Goal: Task Accomplishment & Management: Complete application form

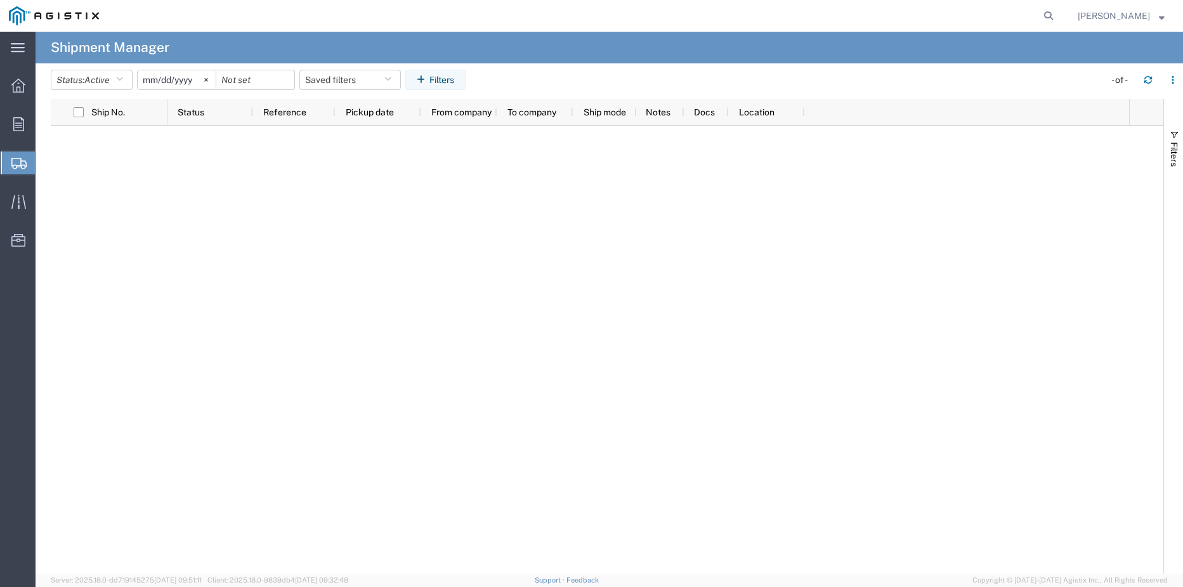
click at [0, 0] on span "Create Shipment" at bounding box center [0, 0] width 0 height 0
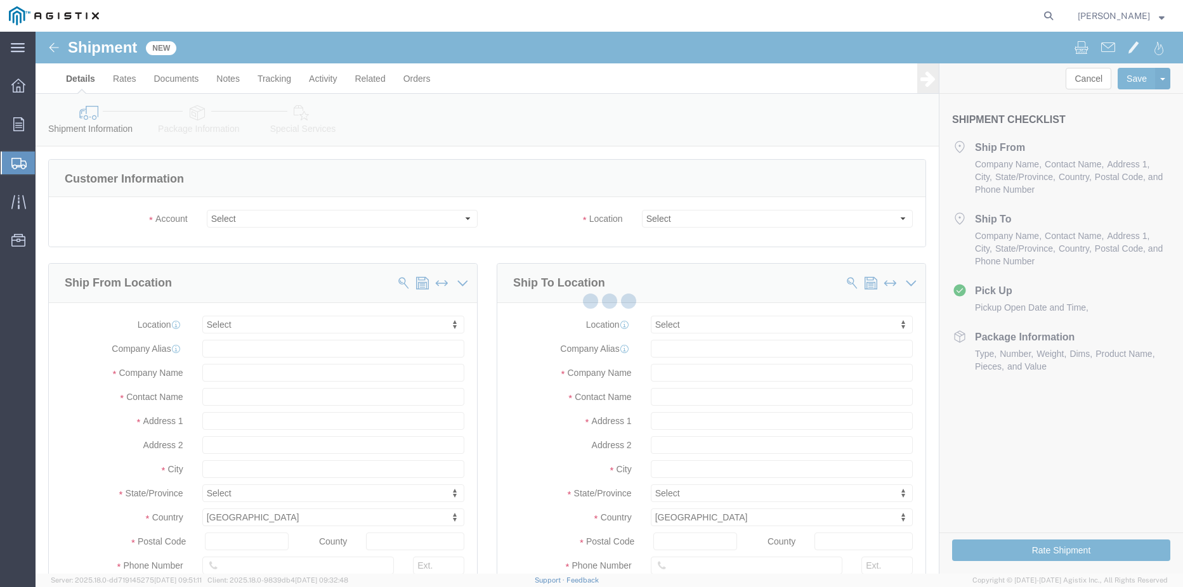
select select
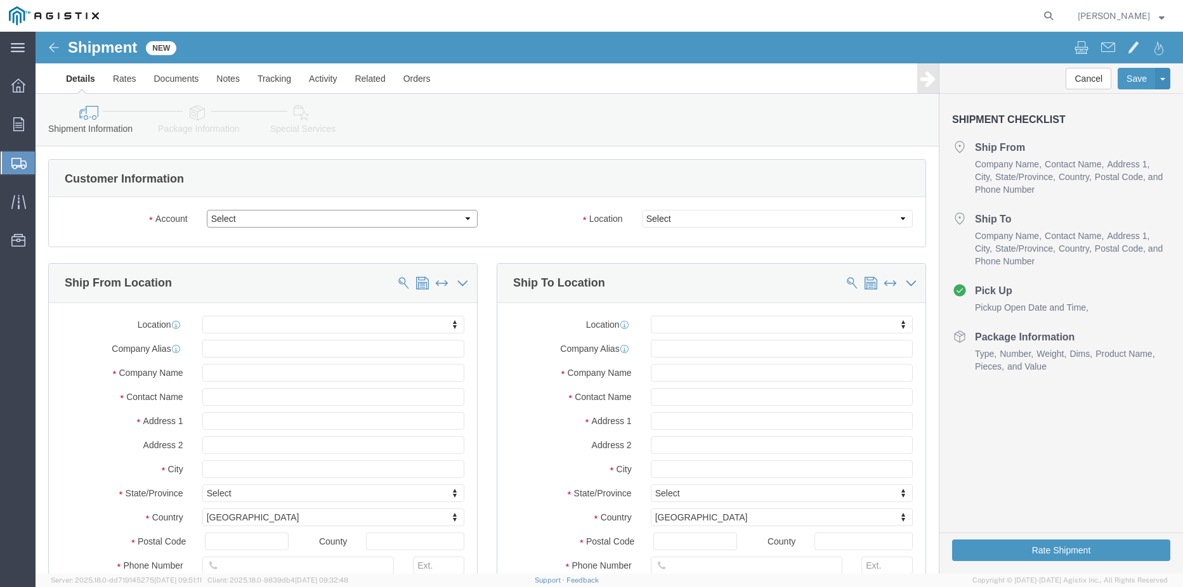
drag, startPoint x: 242, startPoint y: 217, endPoint x: 206, endPoint y: 185, distance: 47.6
click select "Select Lamons Gasket PG&E"
select select "9596"
click select "Select Lamons Gasket PG&E"
select select "PURCHORD"
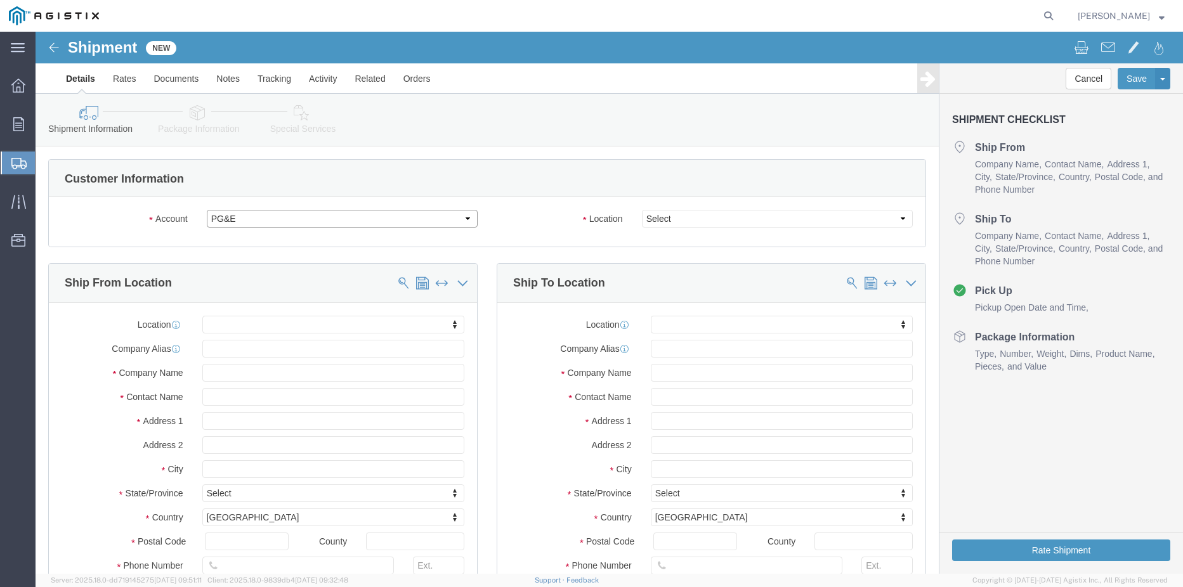
select select
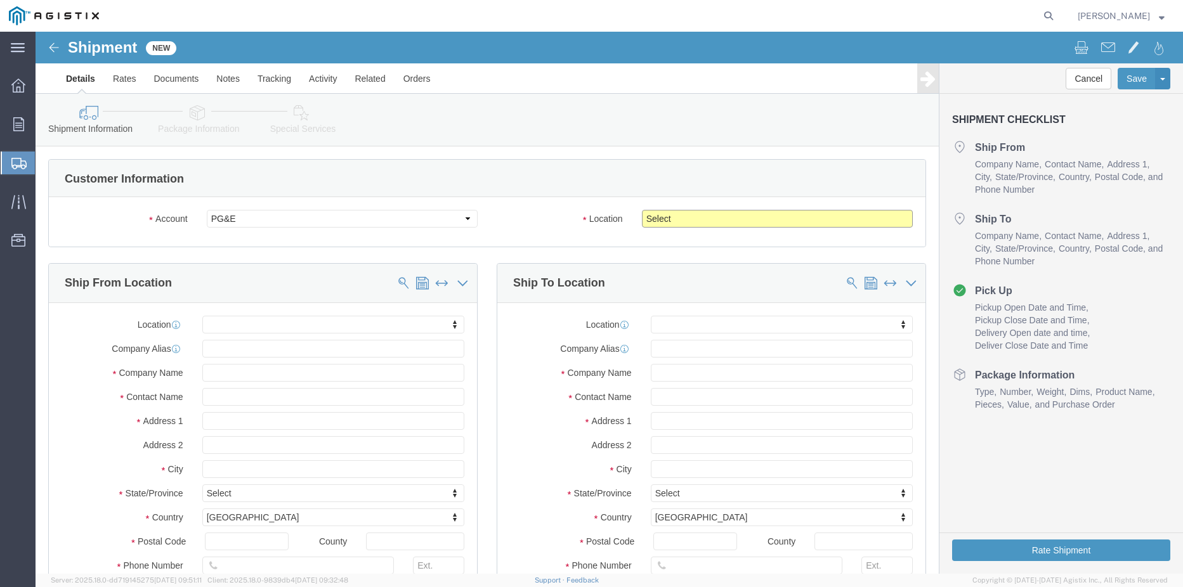
click select "Select All Others Fremont DC Fresno DC Wheatland DC"
click div "Location My Profile Location (OBSOLETE) BURNEY SC - GC TRAILER (OBSOLETE) BURNE…"
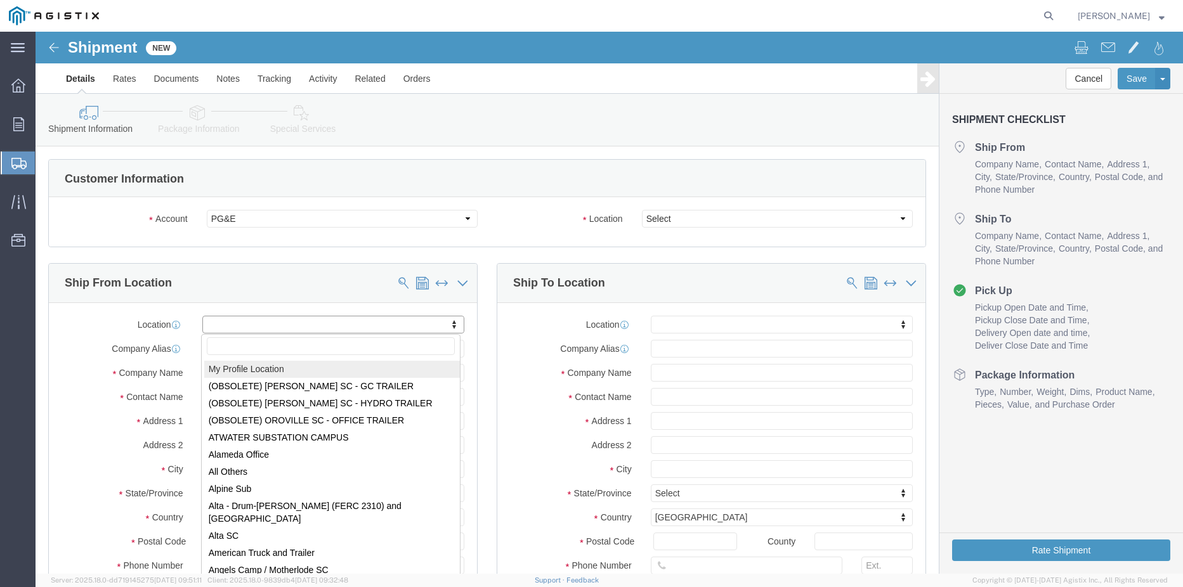
select select "MYPROFILE"
type input "7300 Airport Blvd"
type input "77061"
type input "713-982-5602"
type input "fidelyn.edens@lamons.com"
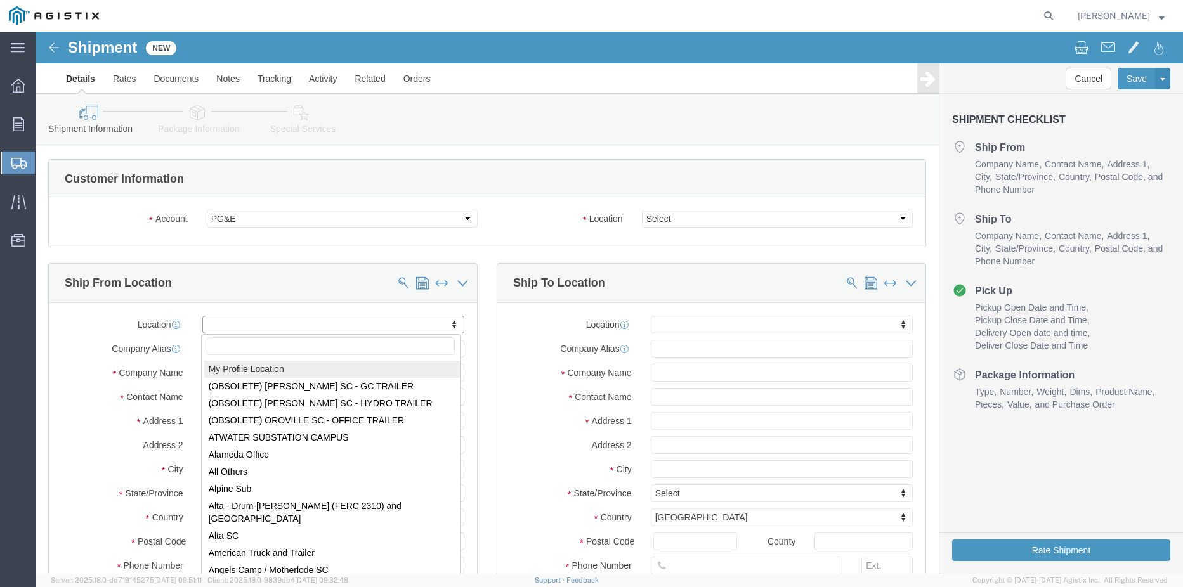
checkbox input "true"
type input "Lamons Gasket"
type input "Fidelyn Edens"
type input "Houston"
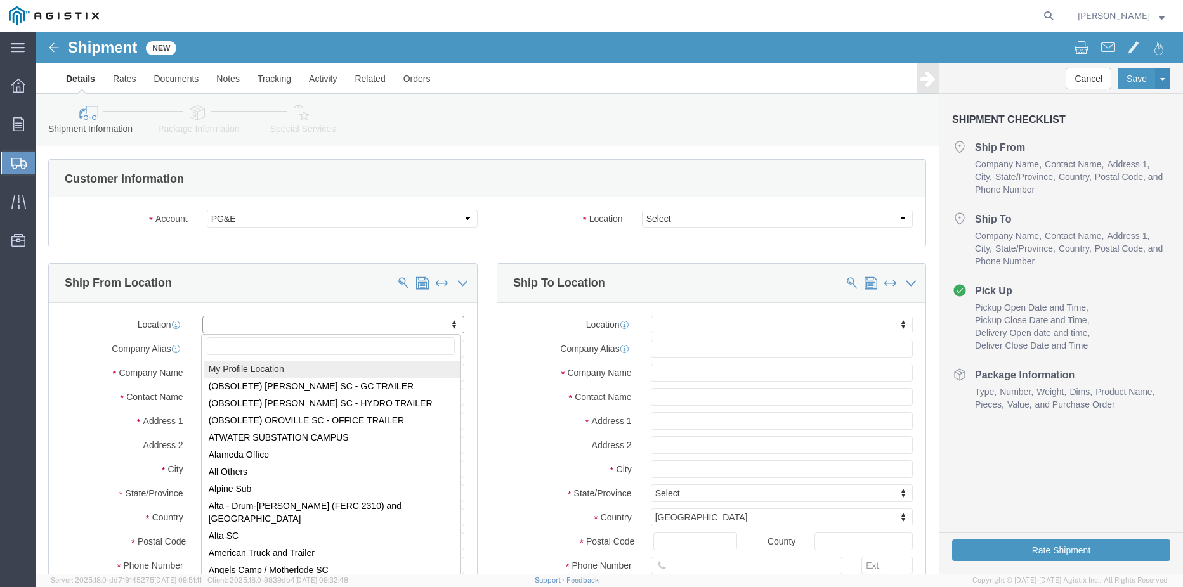
select select "TX"
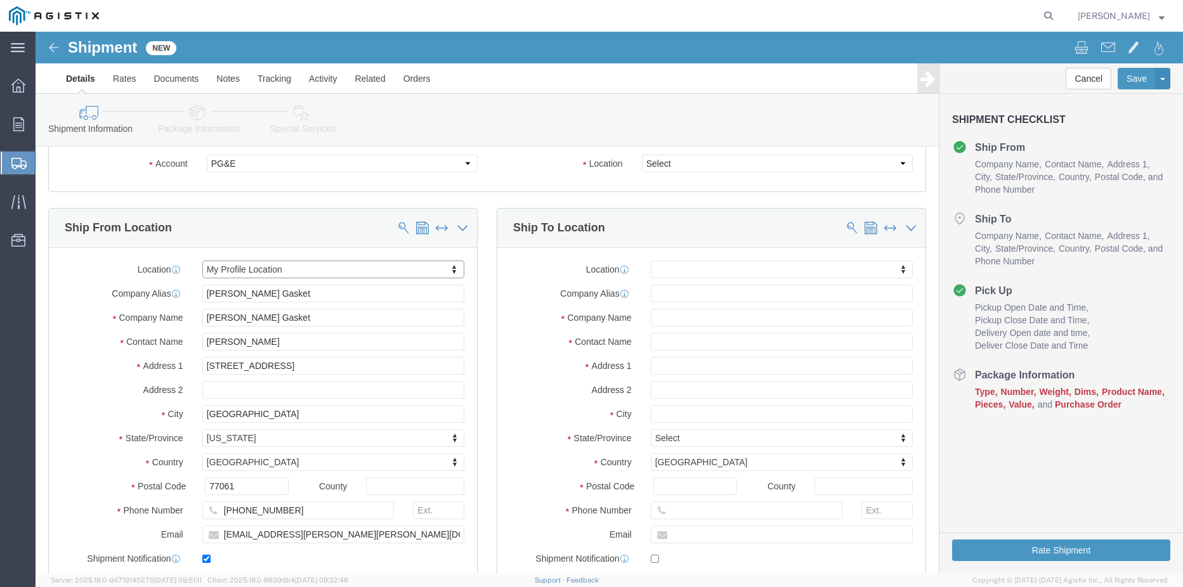
scroll to position [127, 0]
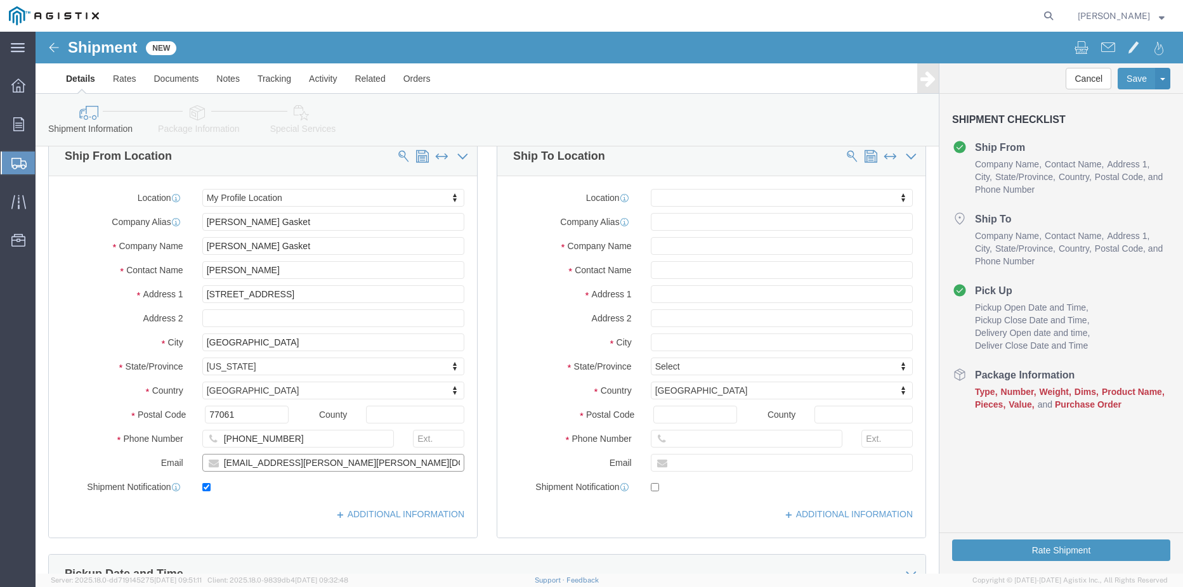
drag, startPoint x: 319, startPoint y: 430, endPoint x: 15, endPoint y: 351, distance: 314.6
click div "Location My Profile Location My Profile Location (OBSOLETE) BURNEY SC - GC TRAI…"
type input "jessica.pena@lamons.com"
click input "text"
type input "810"
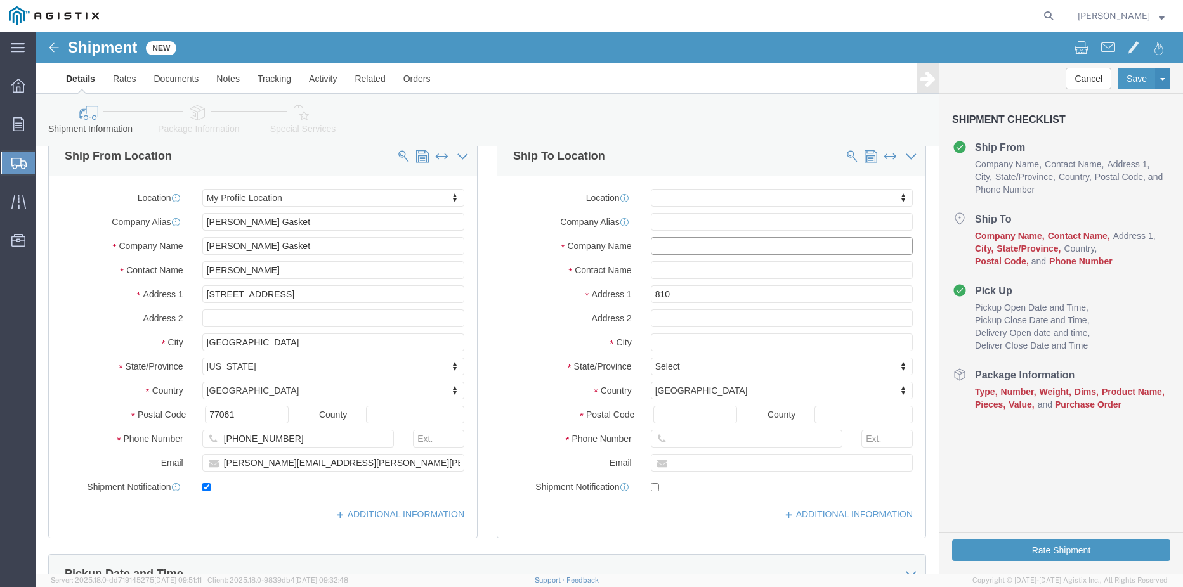
select select
click input "text"
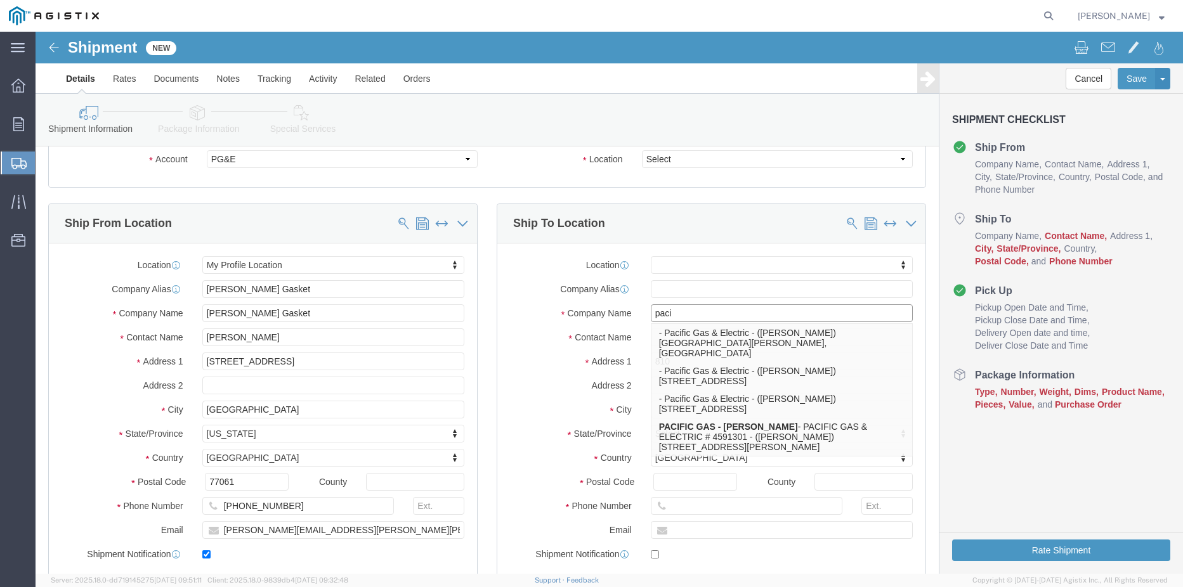
scroll to position [0, 0]
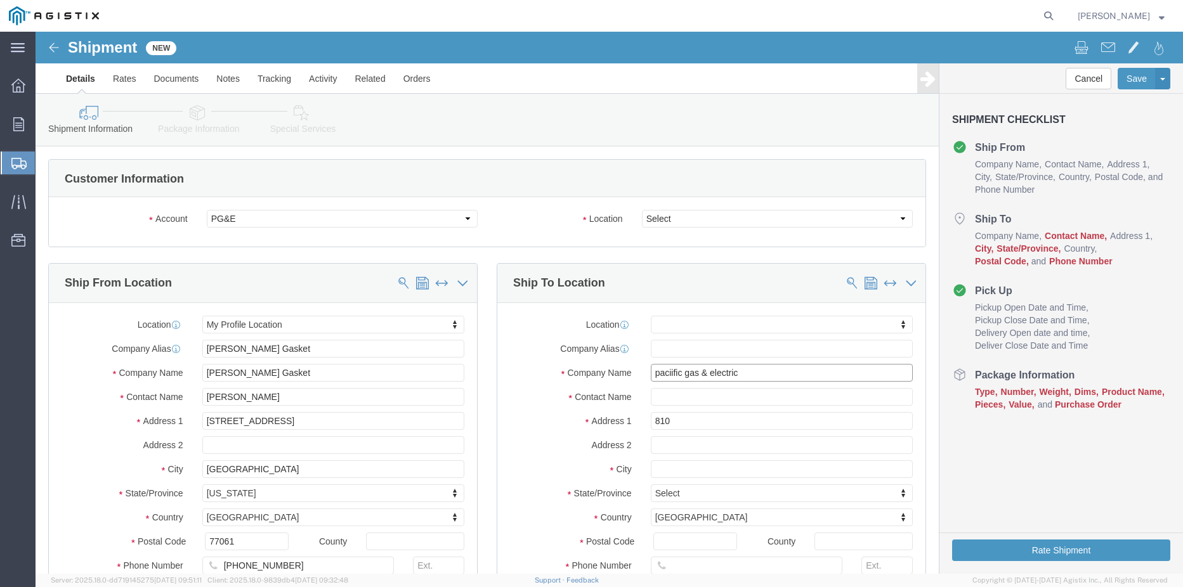
drag, startPoint x: 691, startPoint y: 344, endPoint x: 712, endPoint y: 341, distance: 20.5
click input "paciific gas & electric"
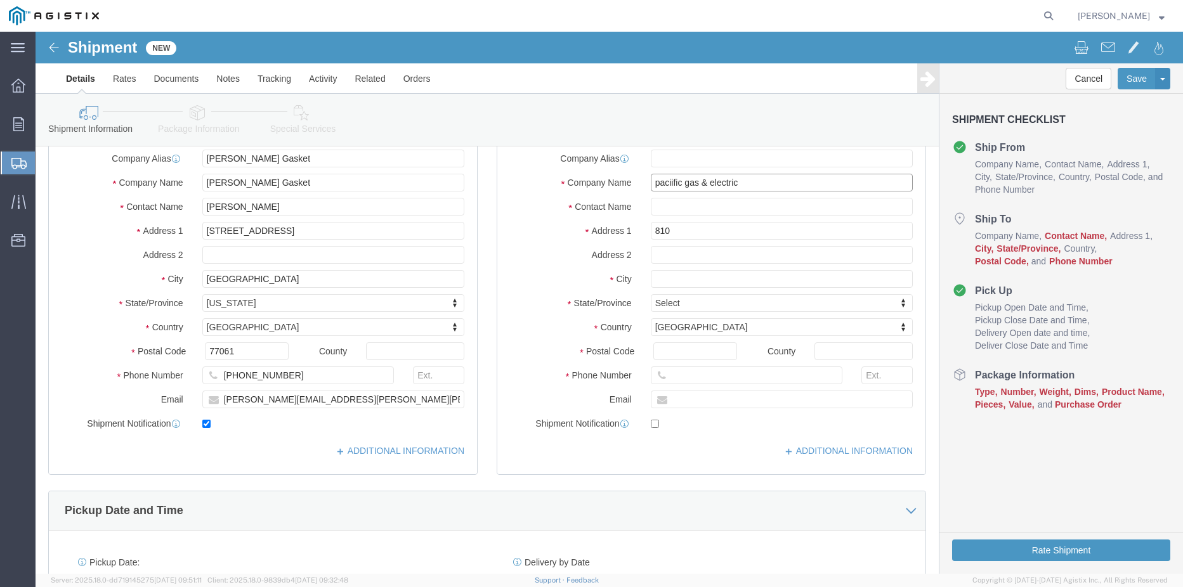
type input "paciific gas & electric"
click input "810"
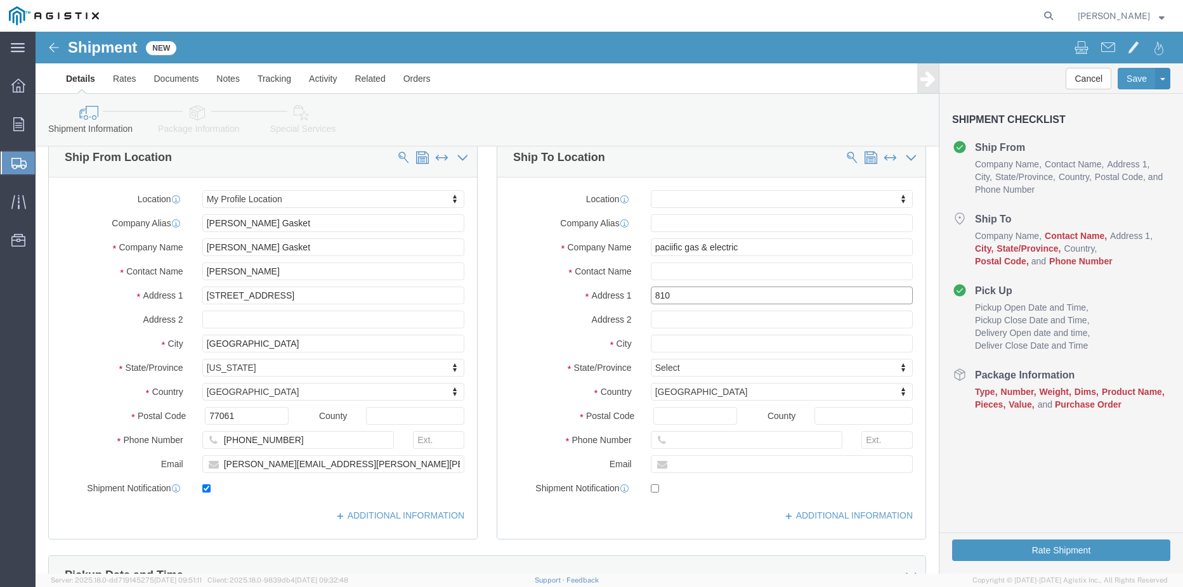
scroll to position [63, 0]
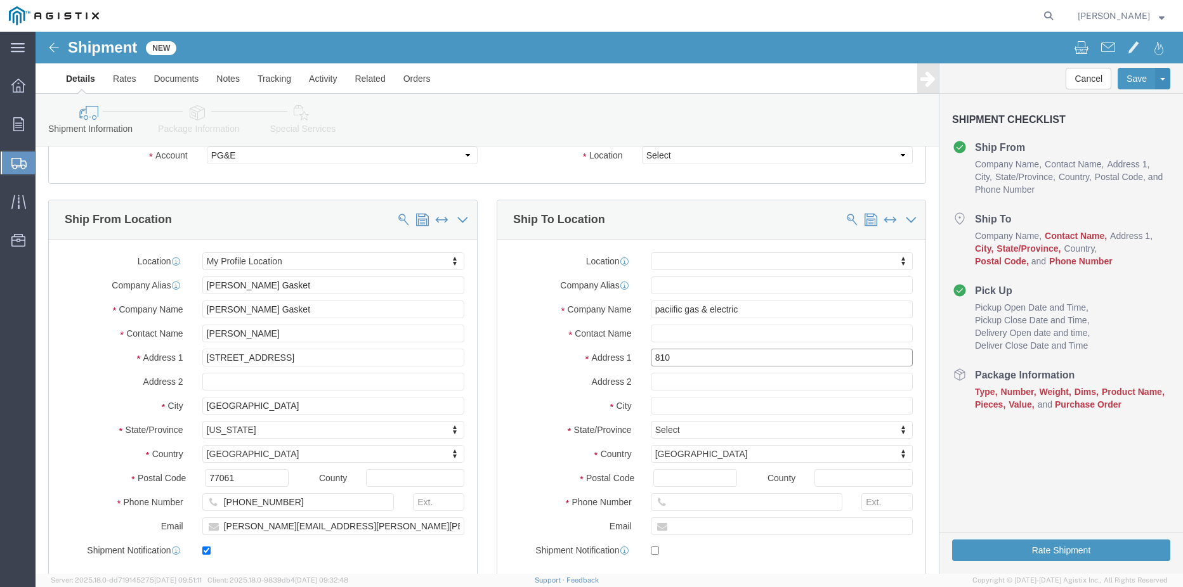
drag, startPoint x: 638, startPoint y: 329, endPoint x: 516, endPoint y: 290, distance: 128.4
click div "Location My Profile Location (OBSOLETE) BURNEY SC - GC TRAILER (OBSOLETE) BURNE…"
type input "g"
select select
drag, startPoint x: 713, startPoint y: 287, endPoint x: 593, endPoint y: 271, distance: 120.8
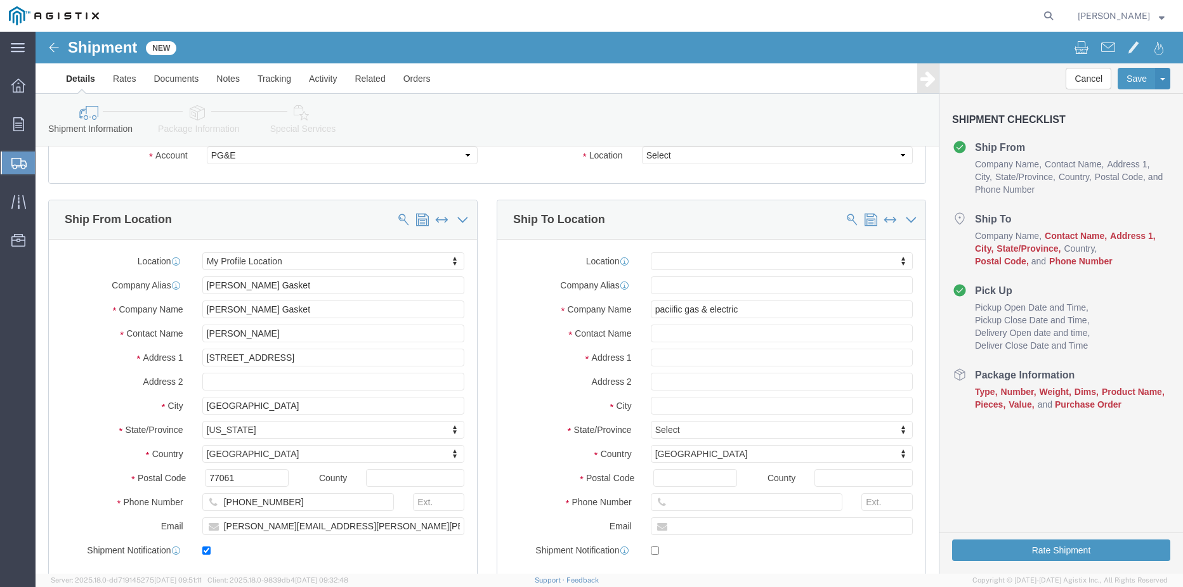
click div "Location My Profile Location (OBSOLETE) BURNEY SC - GC TRAILER (OBSOLETE) BURNE…"
drag, startPoint x: 593, startPoint y: 271, endPoint x: 745, endPoint y: 285, distance: 152.9
click input "paciific gas & electric"
drag, startPoint x: 722, startPoint y: 279, endPoint x: 513, endPoint y: 264, distance: 209.2
click div "Company Name paciific gas & electric paci"
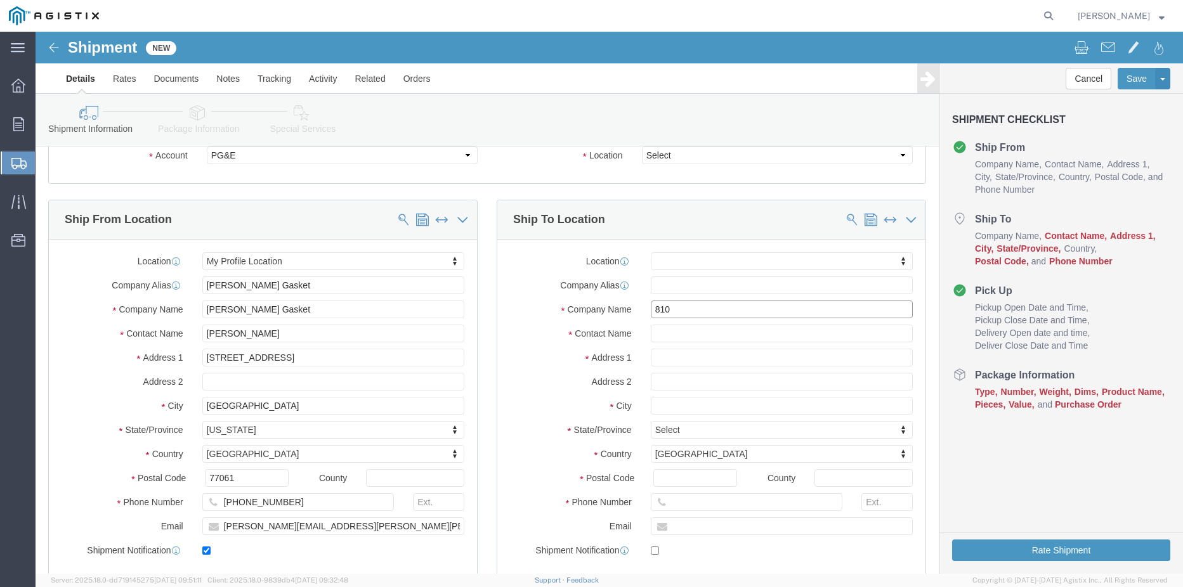
type input "810"
drag, startPoint x: 649, startPoint y: 279, endPoint x: 531, endPoint y: 258, distance: 120.4
click div "Location My Profile Location (OBSOLETE) BURNEY SC - GC TRAILER (OBSOLETE) BURNE…"
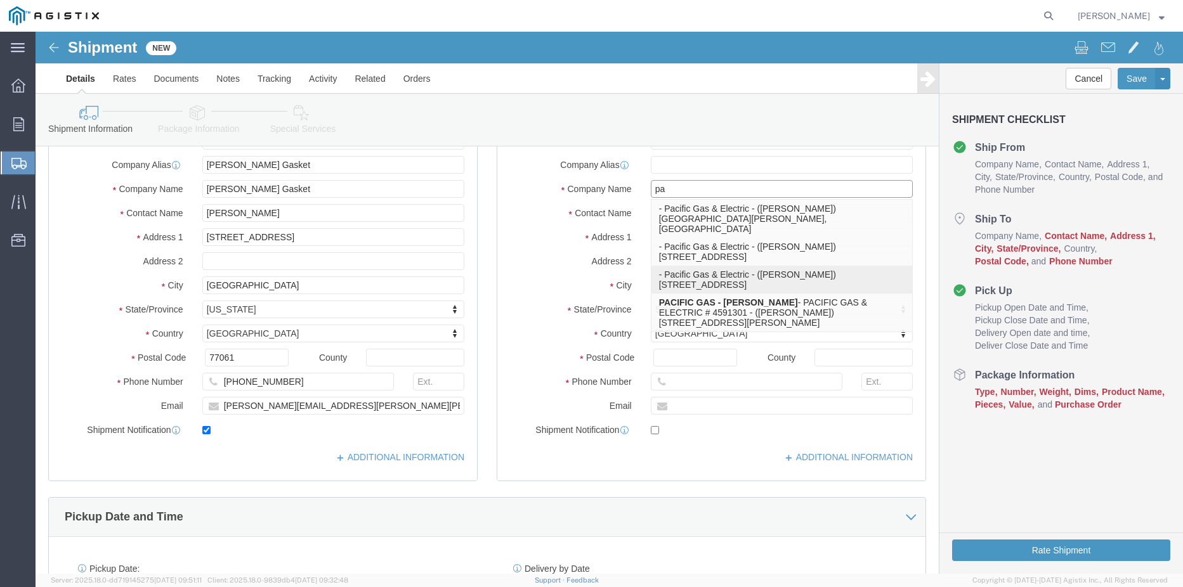
scroll to position [190, 0]
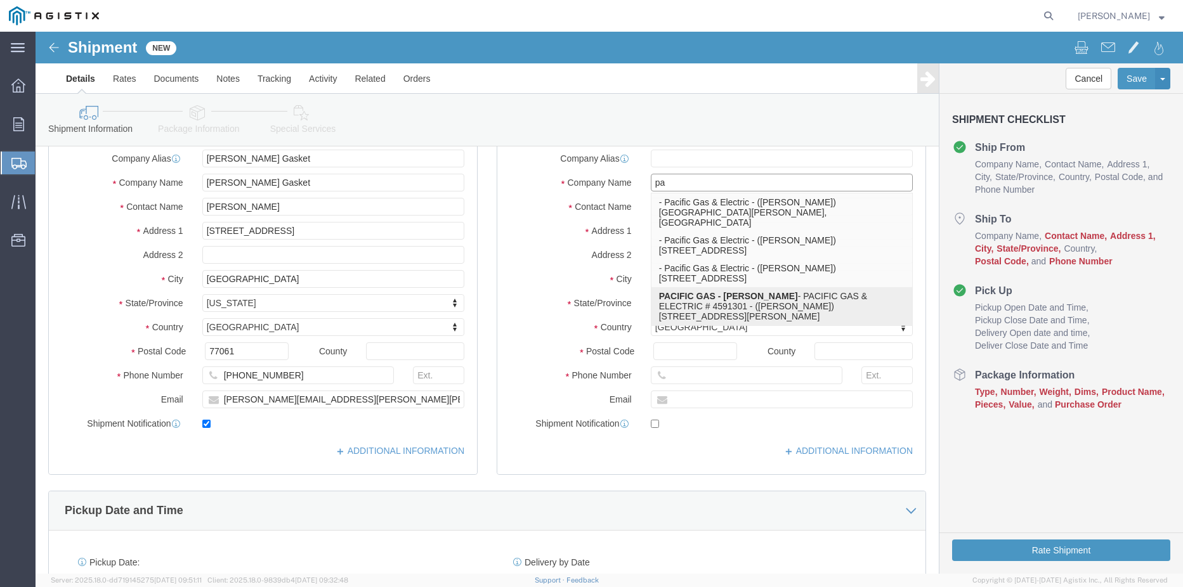
click p "PACIFIC GAS - HINKLEY - PACIFIC GAS & ELECTRIC # 4591301 - (TED BESTOR) 35863 F…"
type input "PACIFIC GAS & ELECTRIC # 4591301"
select select
type input "35863 FAIRVIEW ROAD"
type input "92347"
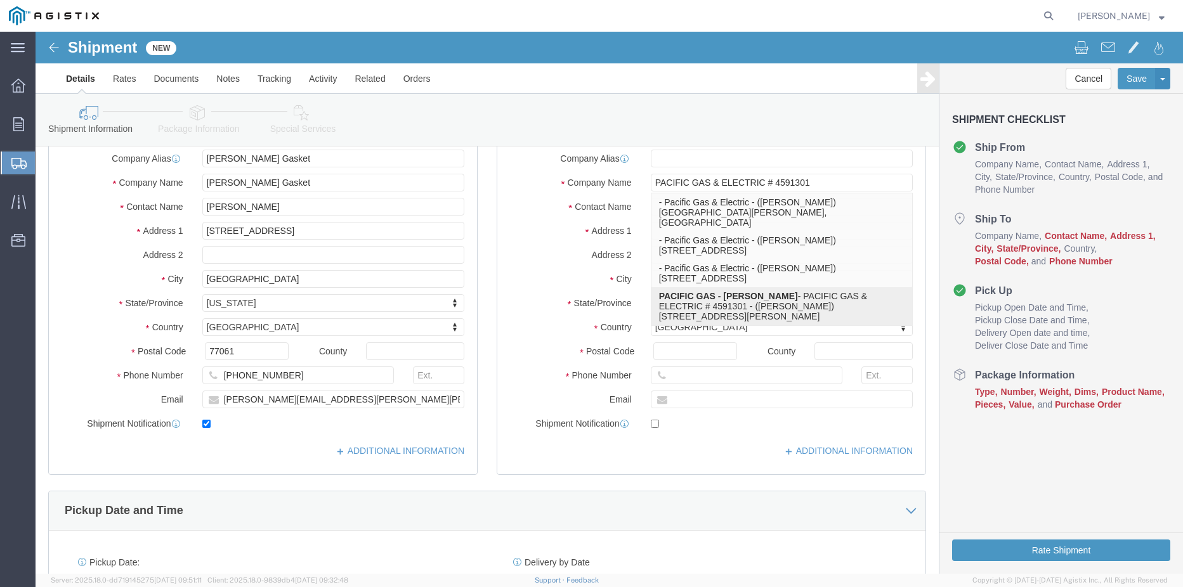
type input "832-683-6544"
type input "PACIFIC GAS - HINKLEY"
type input "TED BESTOR"
type input "HINKLEY"
select select "CA"
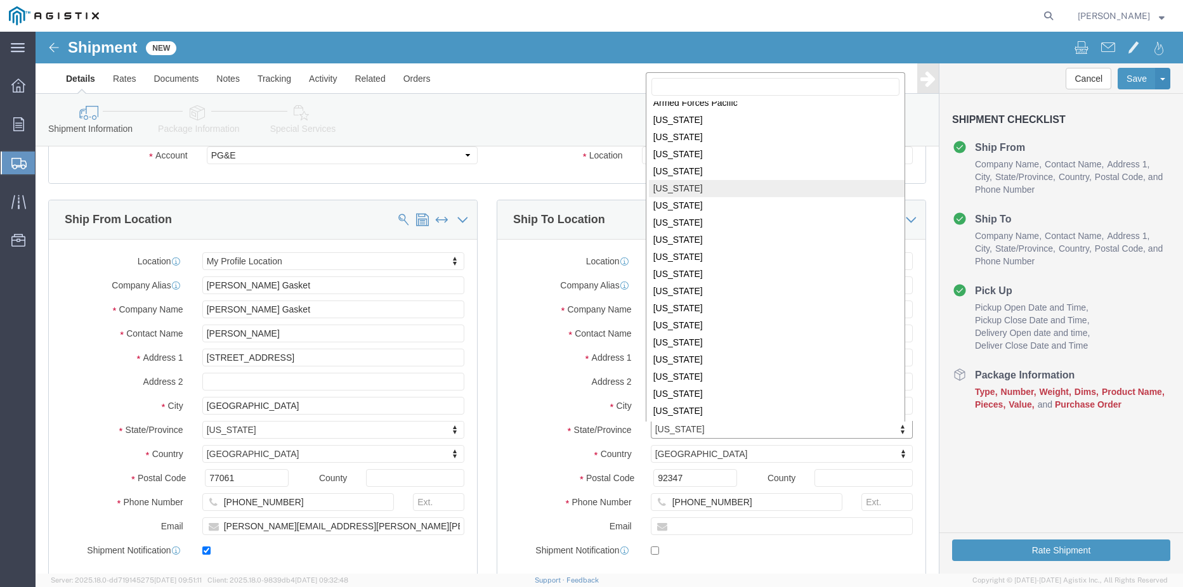
scroll to position [120, 0]
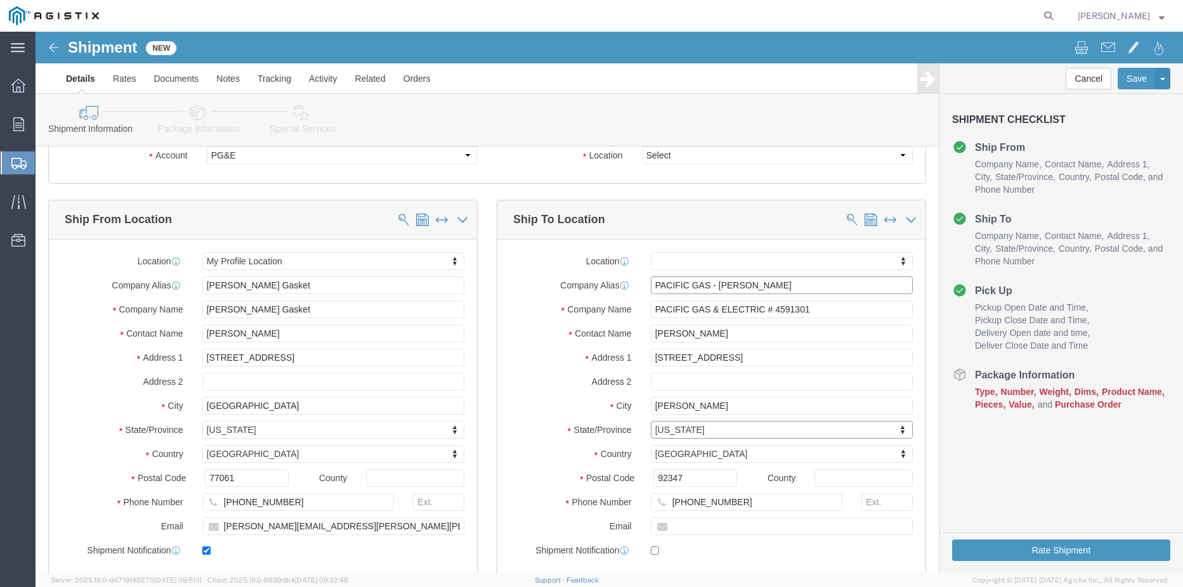
click input "PACIFIC GAS - HINKLEY"
drag, startPoint x: 729, startPoint y: 256, endPoint x: 495, endPoint y: 200, distance: 241.2
click div "Location My Profile Location (OBSOLETE) BURNEY SC - GC TRAILER (OBSOLETE) BURNE…"
type input "pacific gas"
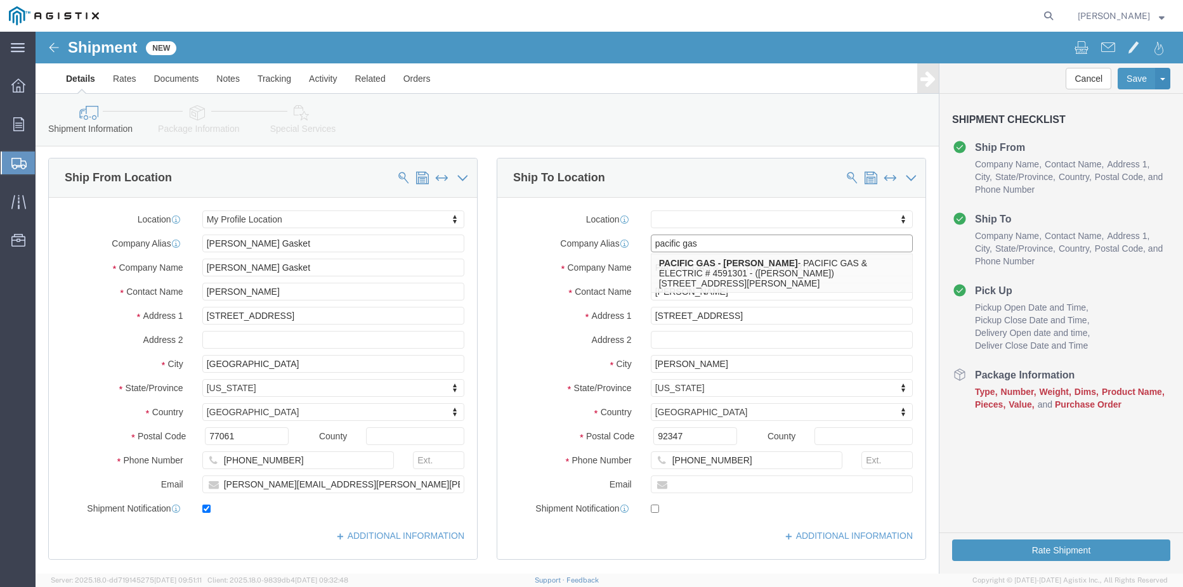
scroll to position [127, 0]
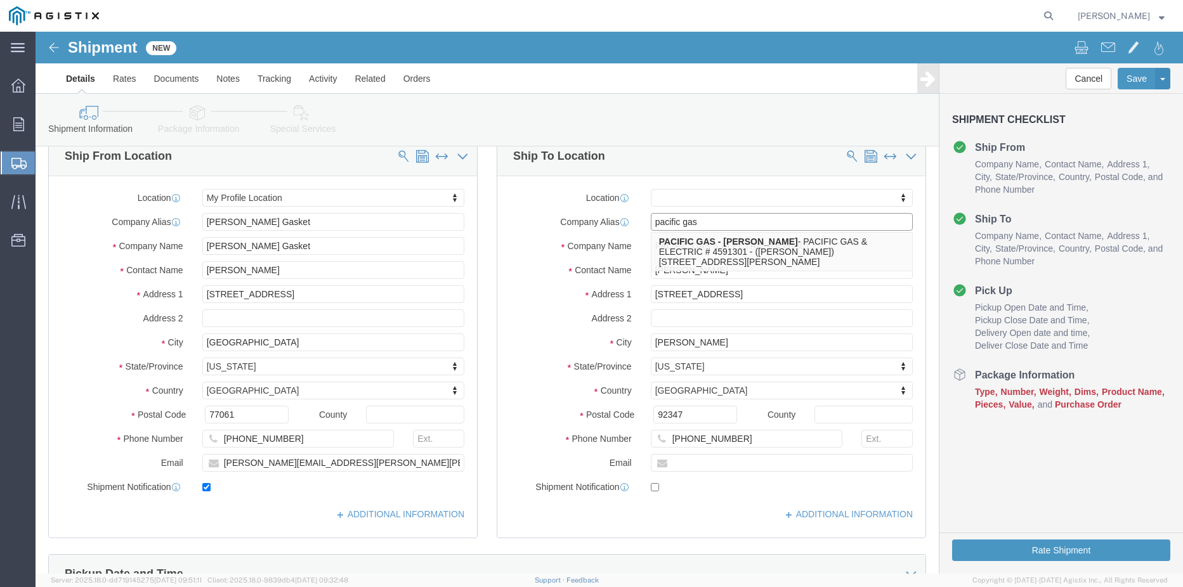
drag, startPoint x: 674, startPoint y: 186, endPoint x: 544, endPoint y: 152, distance: 134.3
click div "Location My Profile Location (OBSOLETE) BURNEY SC - GC TRAILER (OBSOLETE) BURNE…"
click input "PACIFIC GAS & ELECTRIC # 4591301"
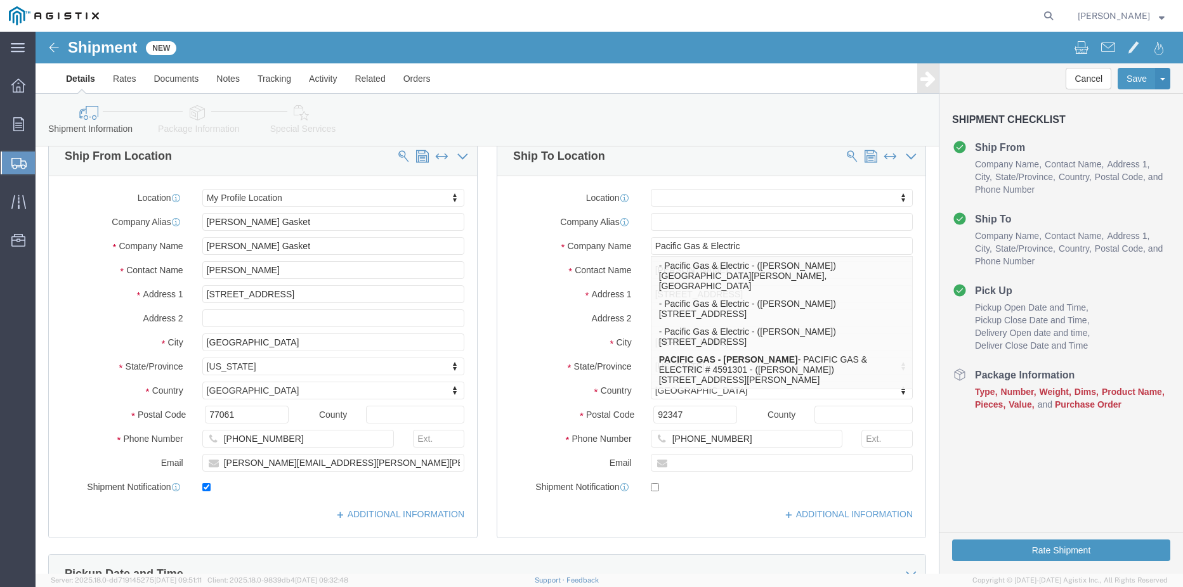
type input "PACIFIC GAS & ELECTRIC"
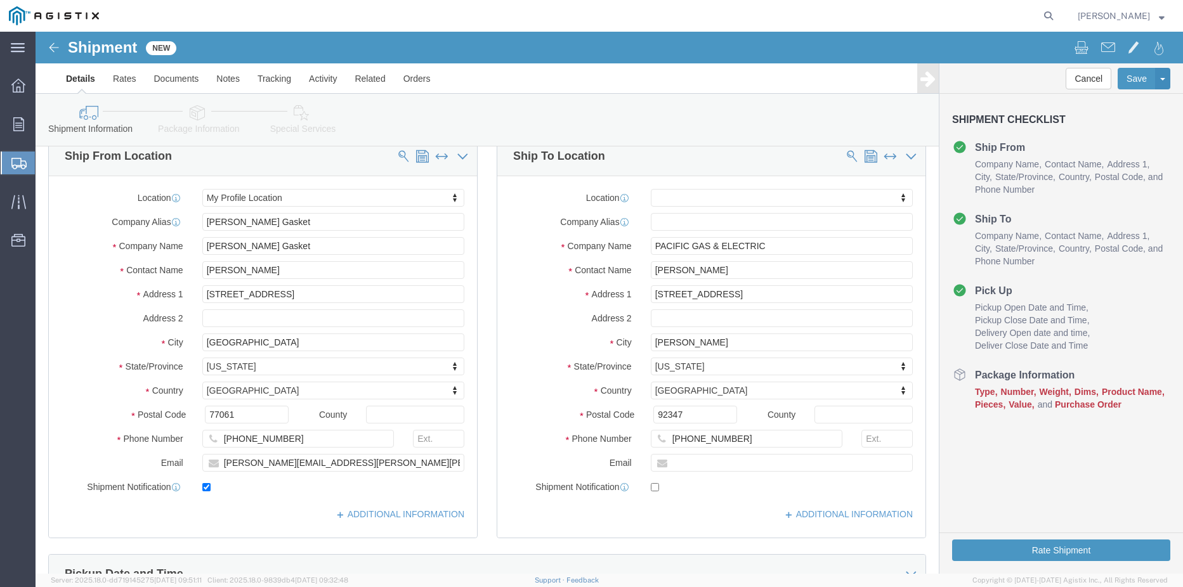
click label "Contact Name"
drag, startPoint x: 691, startPoint y: 245, endPoint x: 531, endPoint y: 221, distance: 160.9
click div "Location My Profile Location (OBSOLETE) BURNEY SC - GC TRAILER (OBSOLETE) BURNE…"
drag, startPoint x: 736, startPoint y: 263, endPoint x: 523, endPoint y: 259, distance: 213.1
click div "Address 1 35863 FAIRVIEW ROAD"
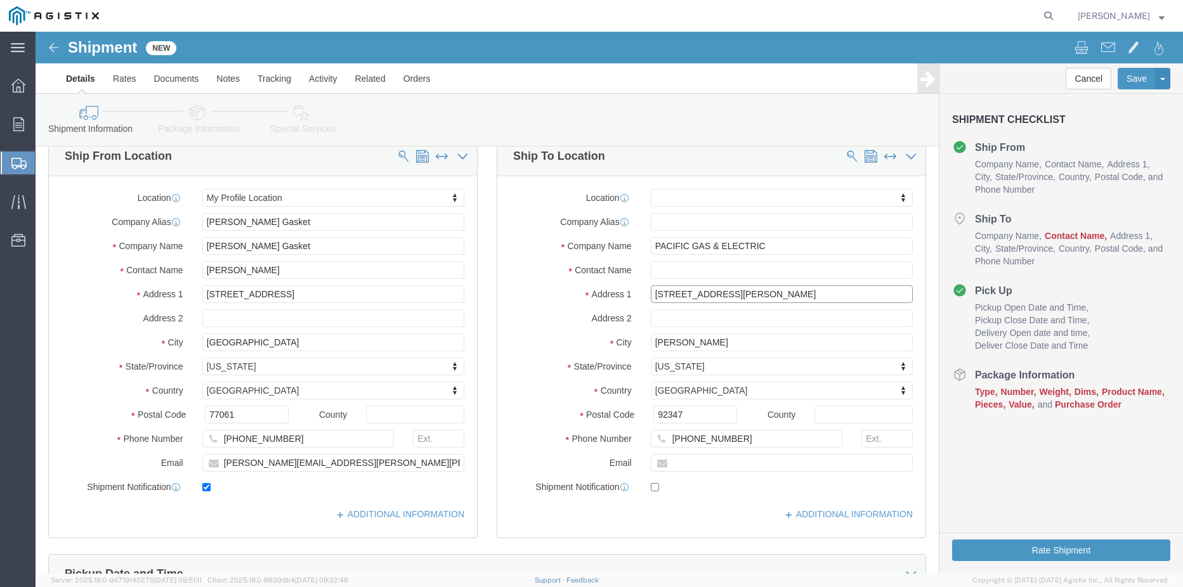
type input "810 gilmore ave"
select select
drag, startPoint x: 666, startPoint y: 308, endPoint x: 530, endPoint y: 284, distance: 138.5
click div "Location My Profile Location (OBSOLETE) BURNEY SC - GC TRAILER (OBSOLETE) BURNE…"
type input "stockton"
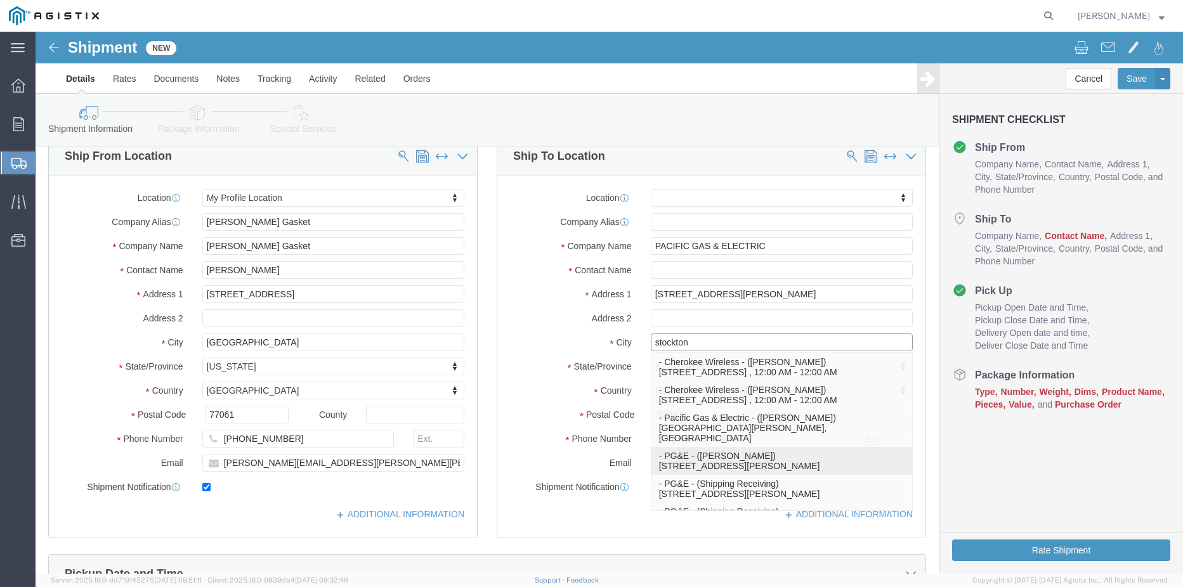
click p "- PG&E - (PAM TREVINO) 810 Gilmore Avenue, Stockton, CA, US"
select select
type input "810 Gilmore Avenue"
type input "510-468-7964"
type input "PG&E"
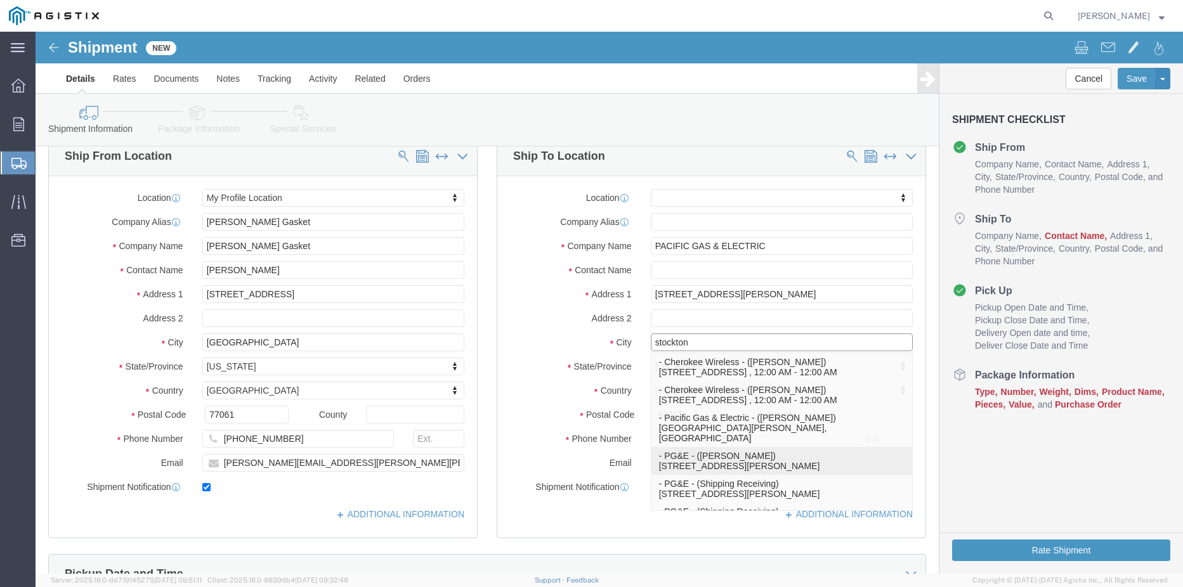
type input "PAM TREVINO"
type input "Stockton"
select select "CA"
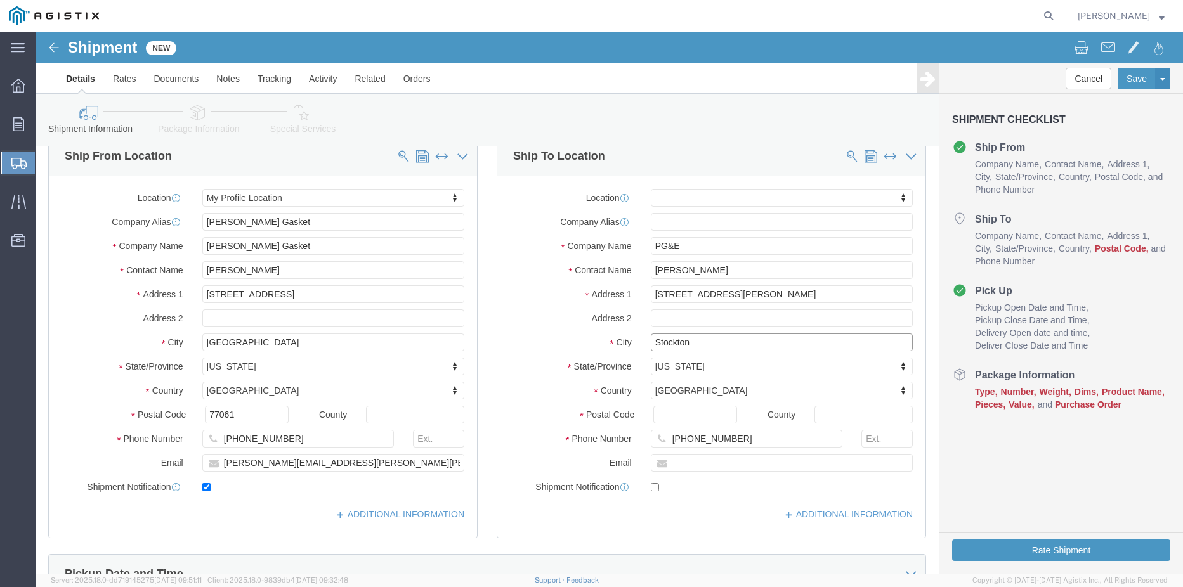
type input "Stockton"
select select
click input "Postal Code"
type input "95204"
select select
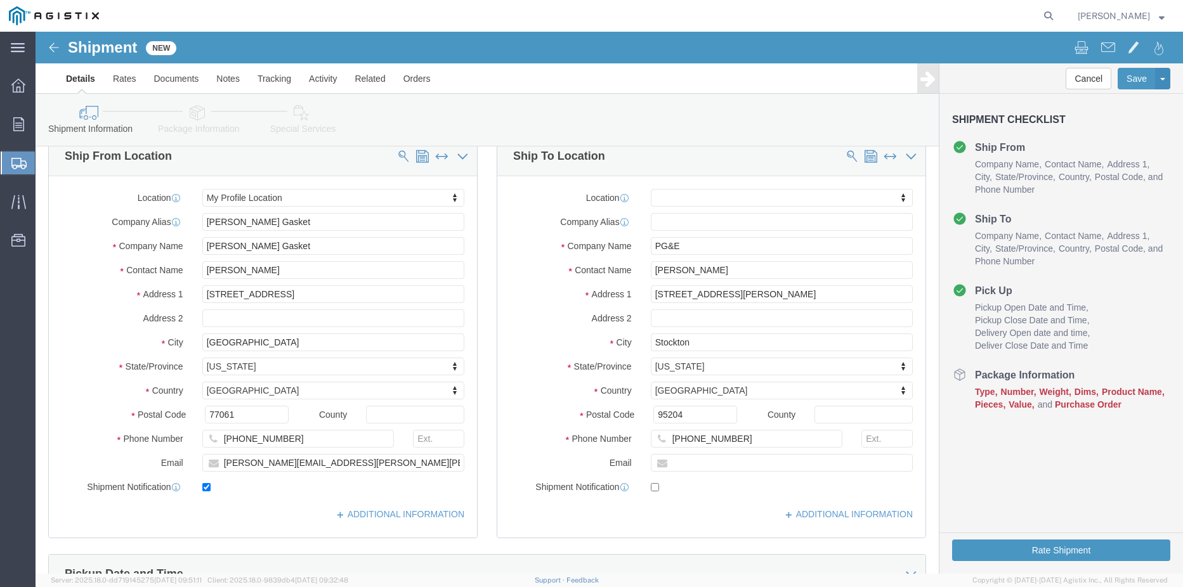
click div "Location My Profile Location (OBSOLETE) BURNEY SC - GC TRAILER (OBSOLETE) BURNE…"
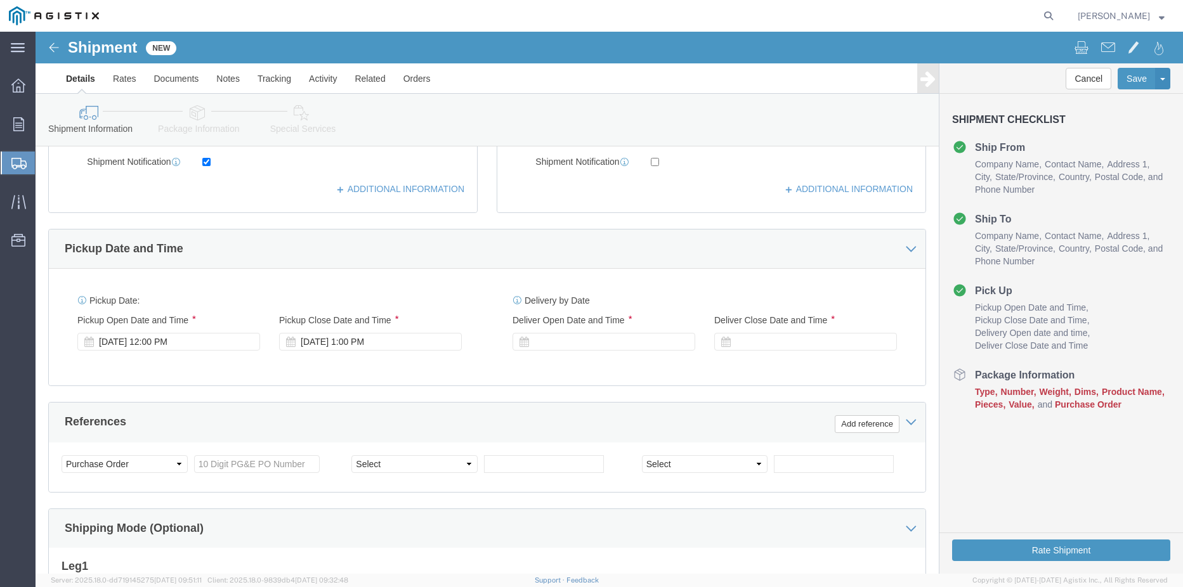
scroll to position [507, 0]
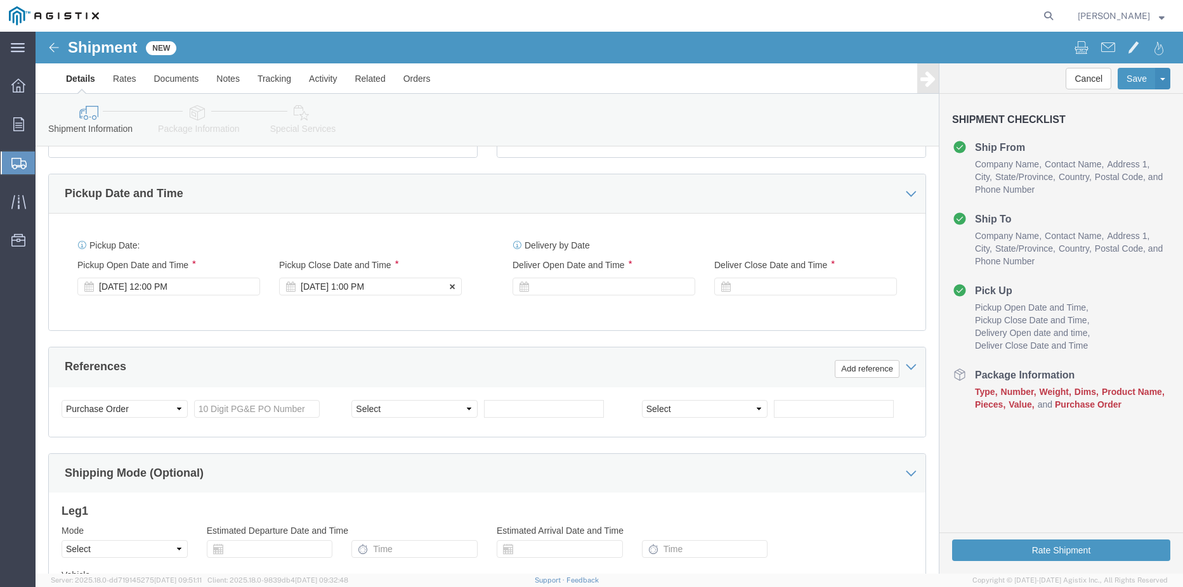
click div "Sep 12 2025 1:00 PM"
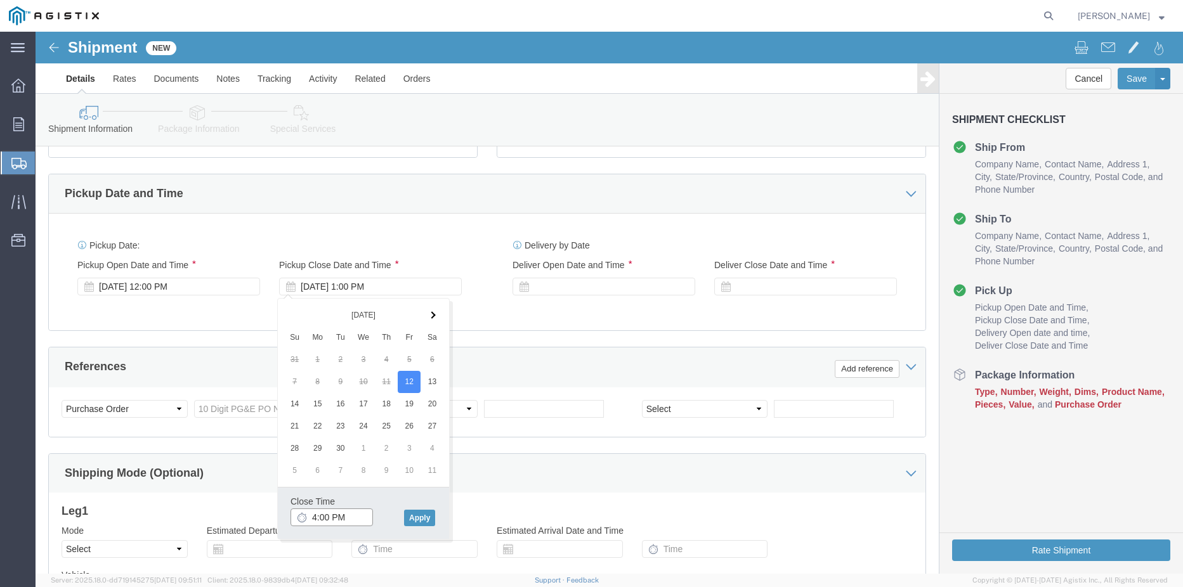
type input "5:00 PM"
click div "Close Time 5:00 PM Sep 12 2025 1:00 PM - Sep 12 2025 1:00 PM Cancel Apply"
click button "Apply"
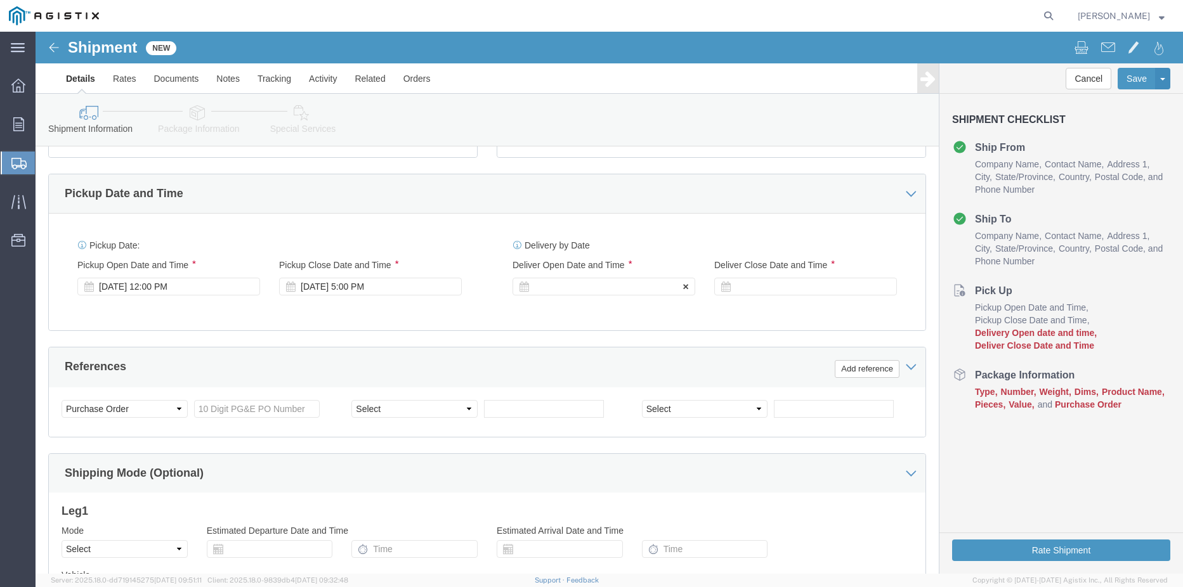
click div
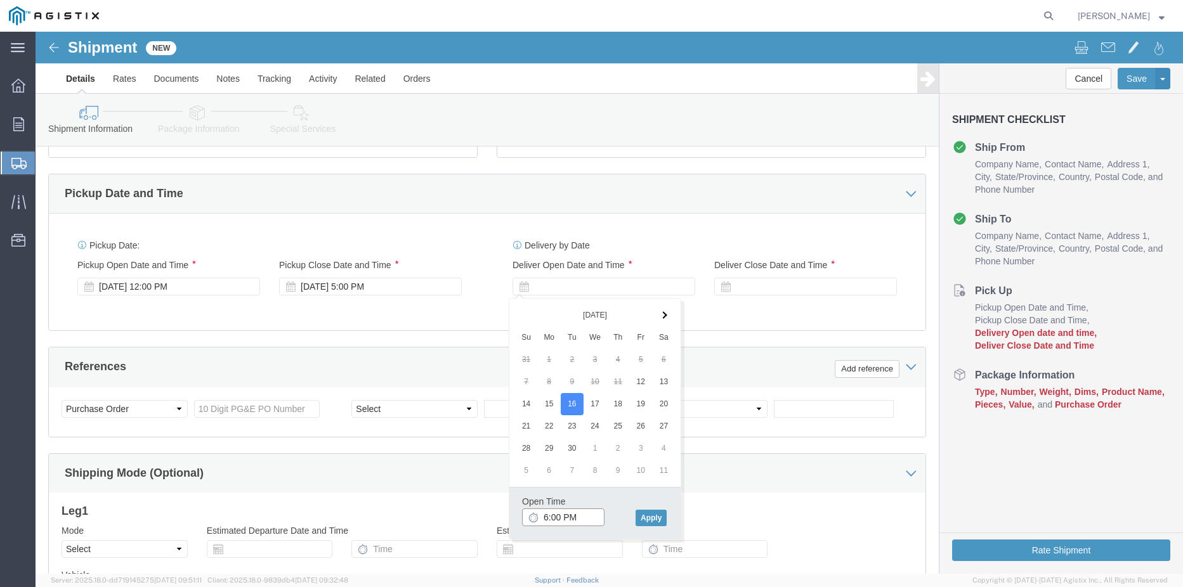
click input "6:00 PM"
type input "8:30 AM"
click button "Apply"
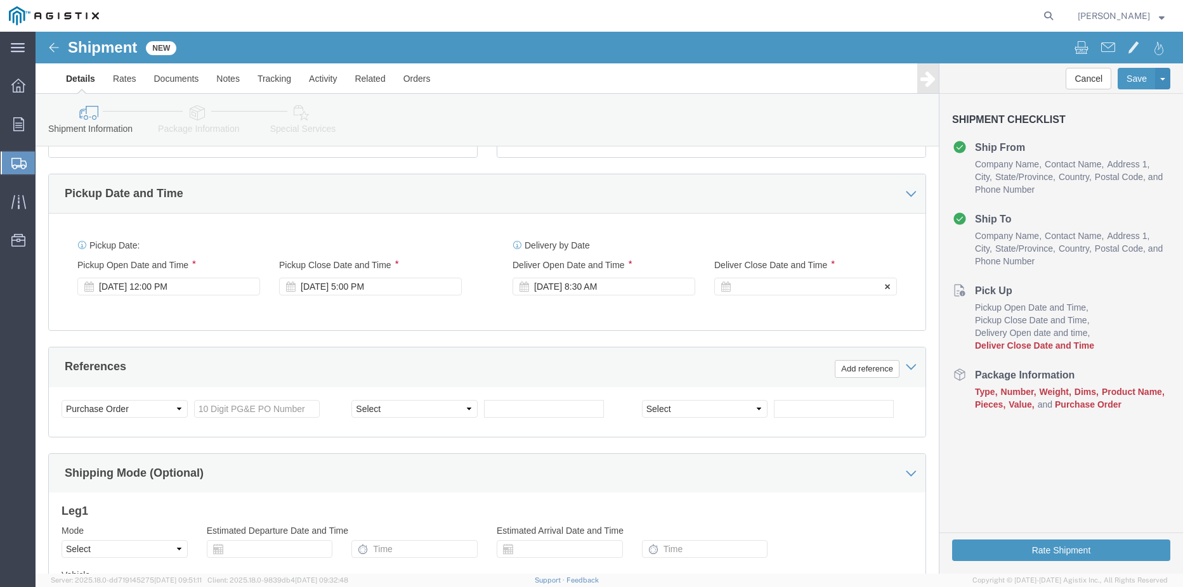
click div
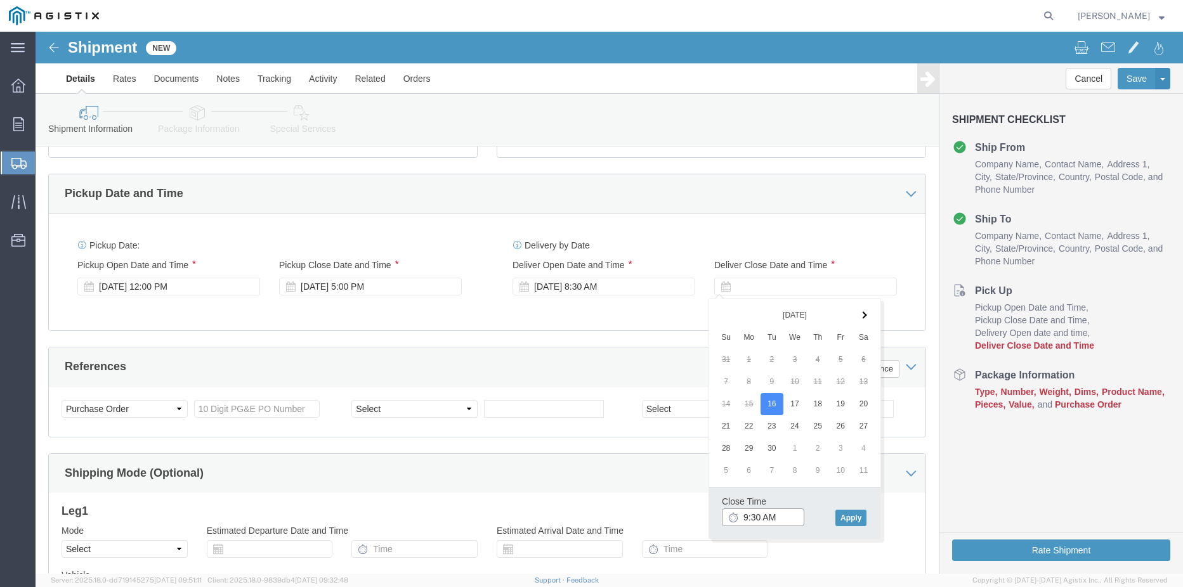
click input "9:30 AM"
click input "9:30 PM"
type input "5:30 PM"
click button "Apply"
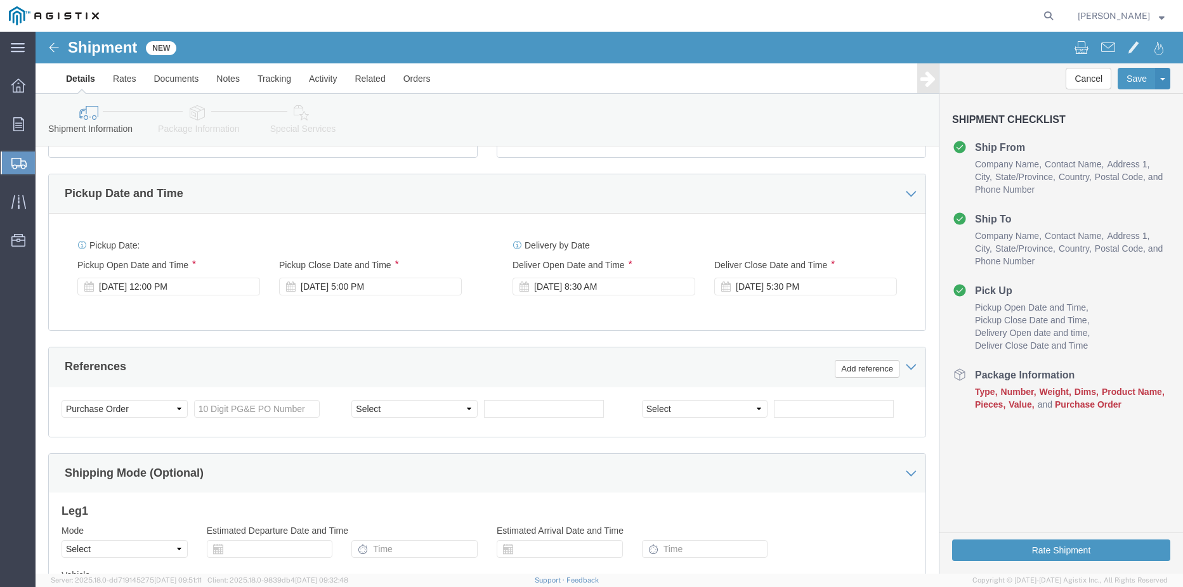
click div "Pickup Date: Pickup Start Date Pickup Start Time Pickup Open Date and Time Sep …"
click input "text"
click div "Customer Information Account Select Lamons Gasket PG&E Location Select All Othe…"
click input "text"
paste input "3501417741"
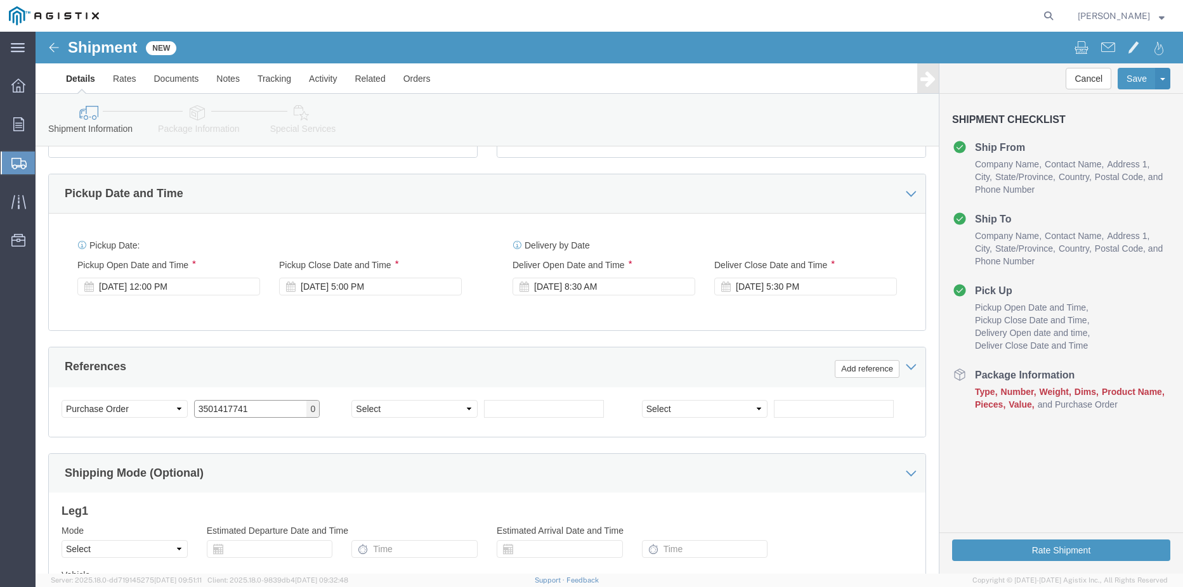
type input "3501417741"
click select "Select Account Type Activity ID Airline Appointment Number ASN Batch Request # …"
select select "ORDERNUM"
click select "Select Account Type Activity ID Airline Appointment Number ASN Batch Request # …"
click input "text"
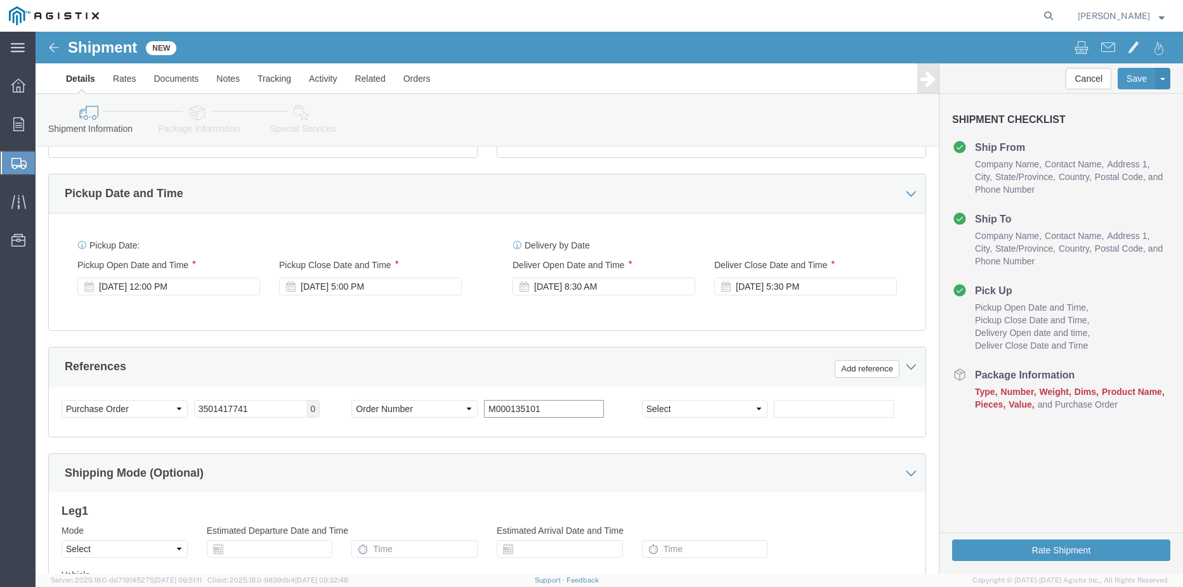
type input "M000135101"
click select "Select Account Type Activity ID Airline Appointment Number ASN Batch Request # …"
select select "PURCHORD"
click select "Select Account Type Activity ID Airline Appointment Number ASN Batch Request # …"
click input "text"
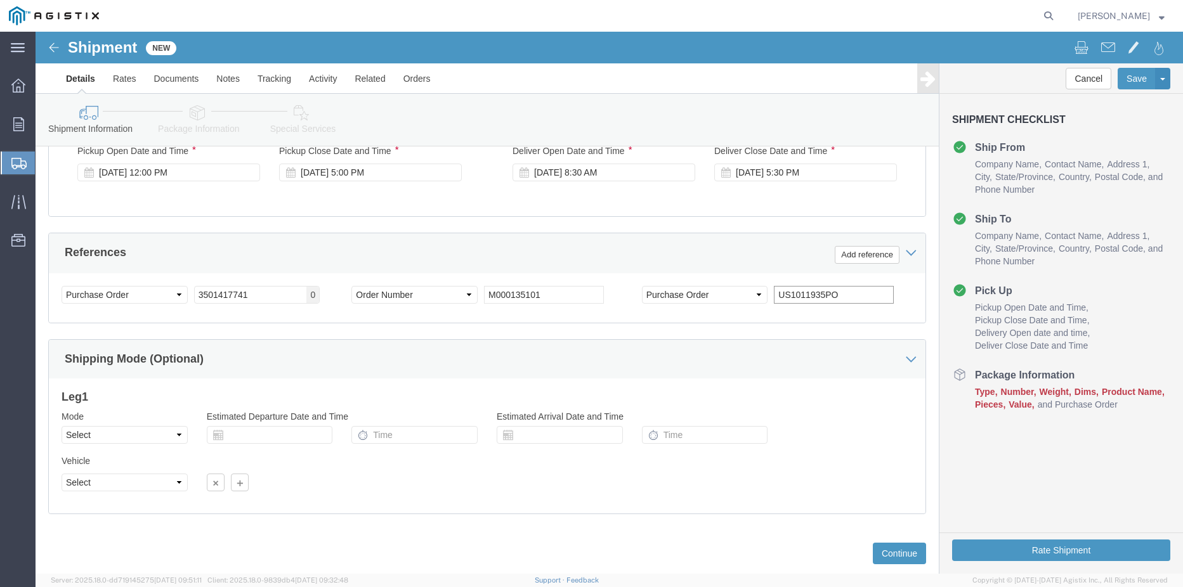
scroll to position [634, 0]
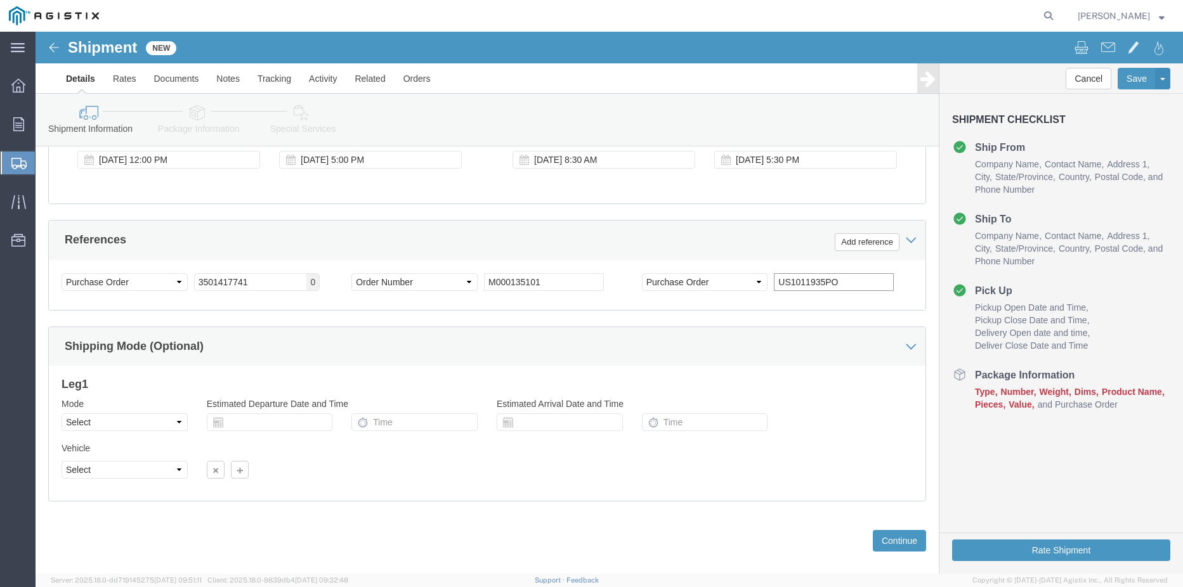
type input "US1011935PO"
drag, startPoint x: 105, startPoint y: 388, endPoint x: 101, endPoint y: 395, distance: 7.9
click select "Select Air Less than Truckload Multi-Leg Ocean Freight Rail Small Parcel Truckl…"
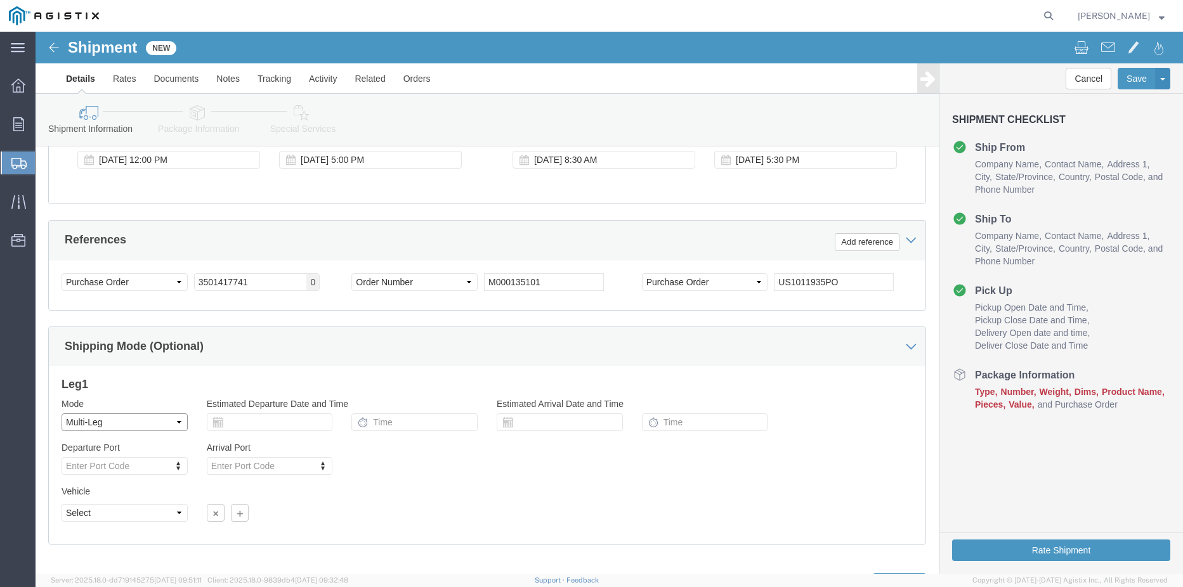
select select "LTL"
click select "Select Air Less than Truckload Multi-Leg Ocean Freight Rail Small Parcel Truckl…"
click select "Select Straight Truck"
select select "STTR"
click select "Select Straight Truck"
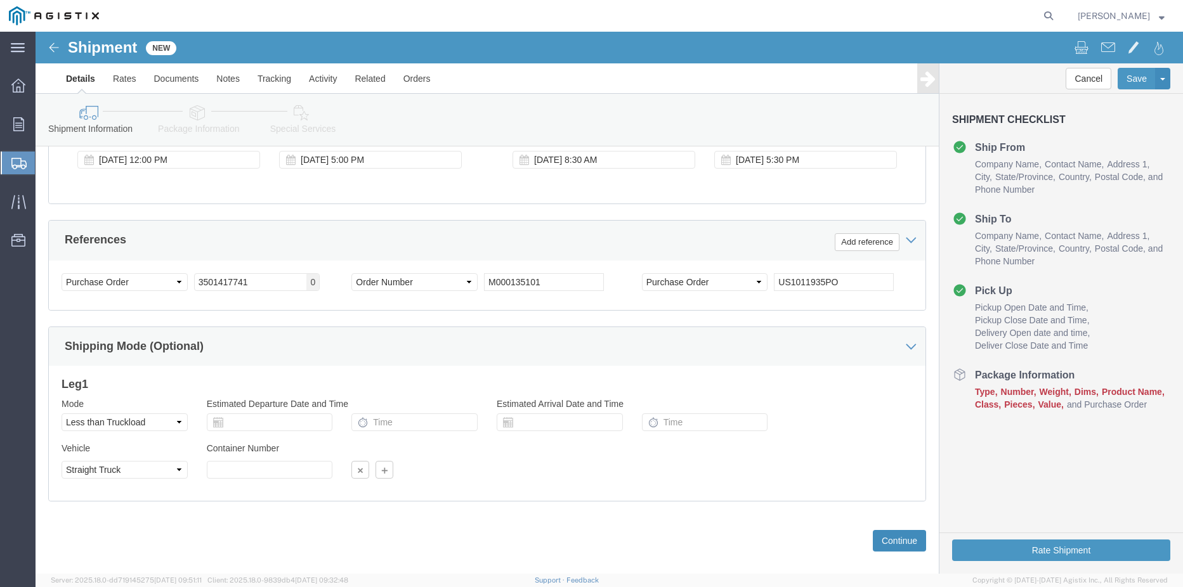
click button "Continue"
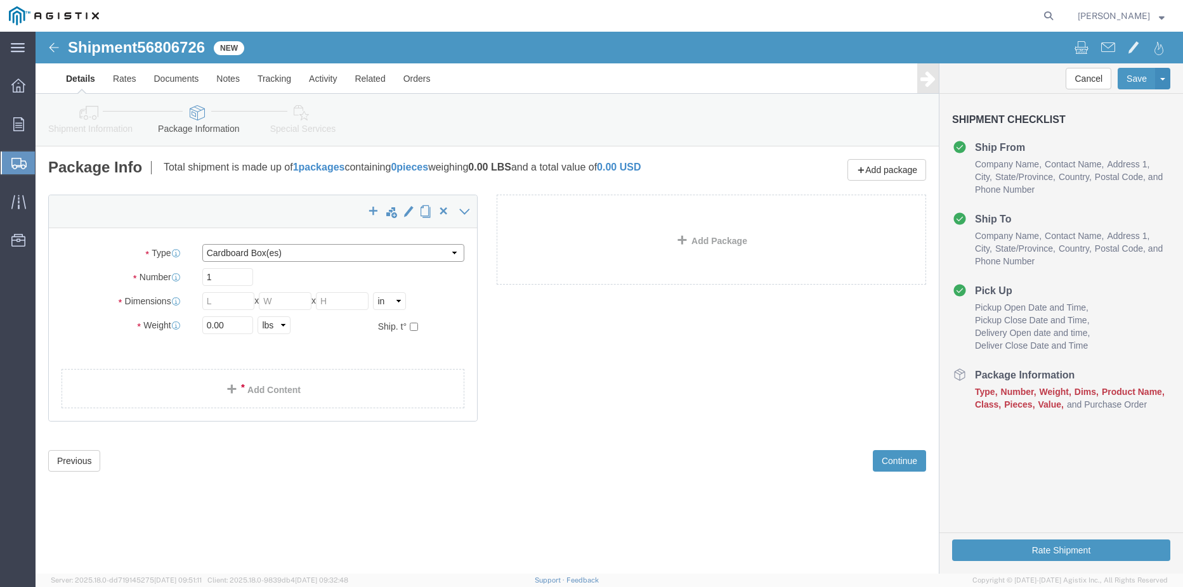
click select "Select Bulk Bundle(s) Cardboard Box(es) Carton(s) Crate(s) Drum(s) (Fiberboard)…"
select select "PSNS"
click select "Select Bulk Bundle(s) Cardboard Box(es) Carton(s) Crate(s) Drum(s) (Fiberboard)…"
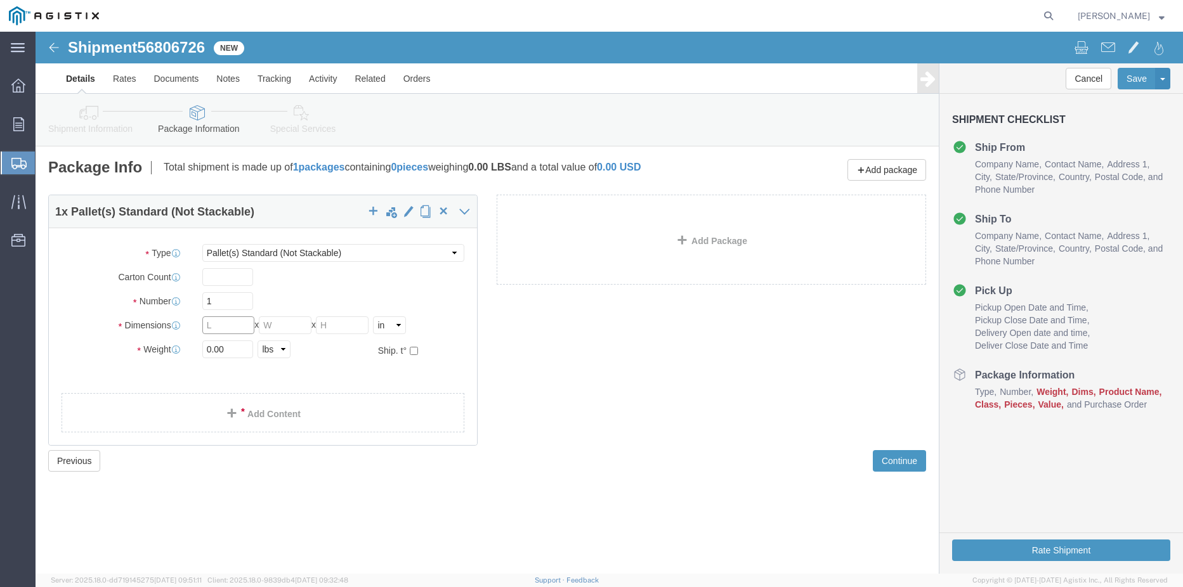
click input "text"
type input "36"
type input "20"
drag, startPoint x: 156, startPoint y: 306, endPoint x: 84, endPoint y: 282, distance: 75.6
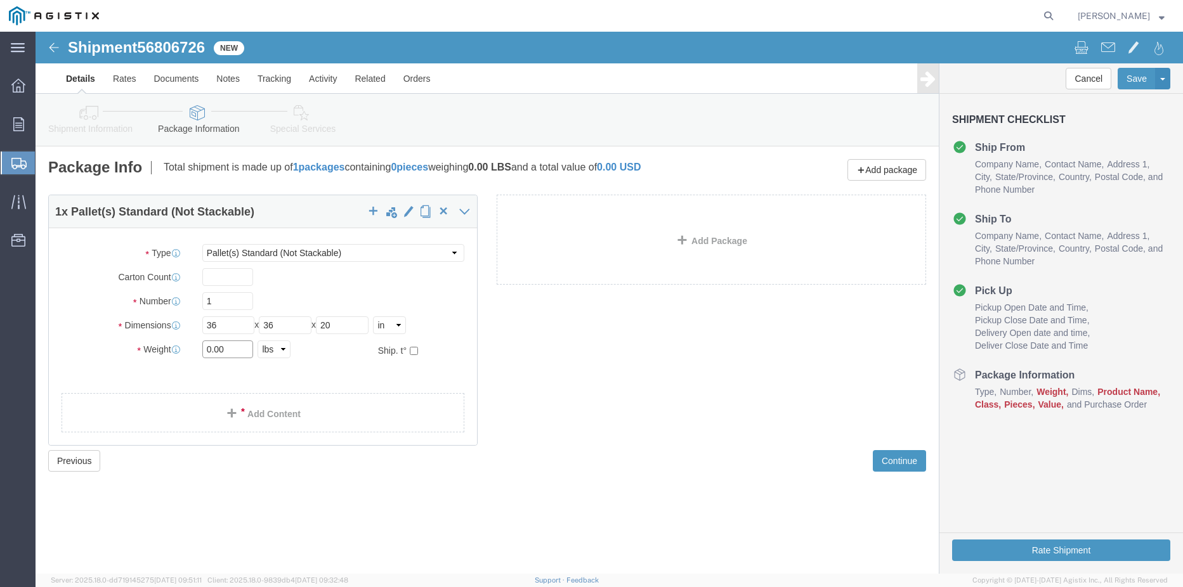
click div "Package Type Select Bulk Bundle(s) Cardboard Box(es) Carton(s) Crate(s) Drum(s)…"
type input "840"
click div "1 x Pallet(s) Standard (Not Stackable) Package Type Select Bulk Bundle(s) Cardb…"
click link "Add Content"
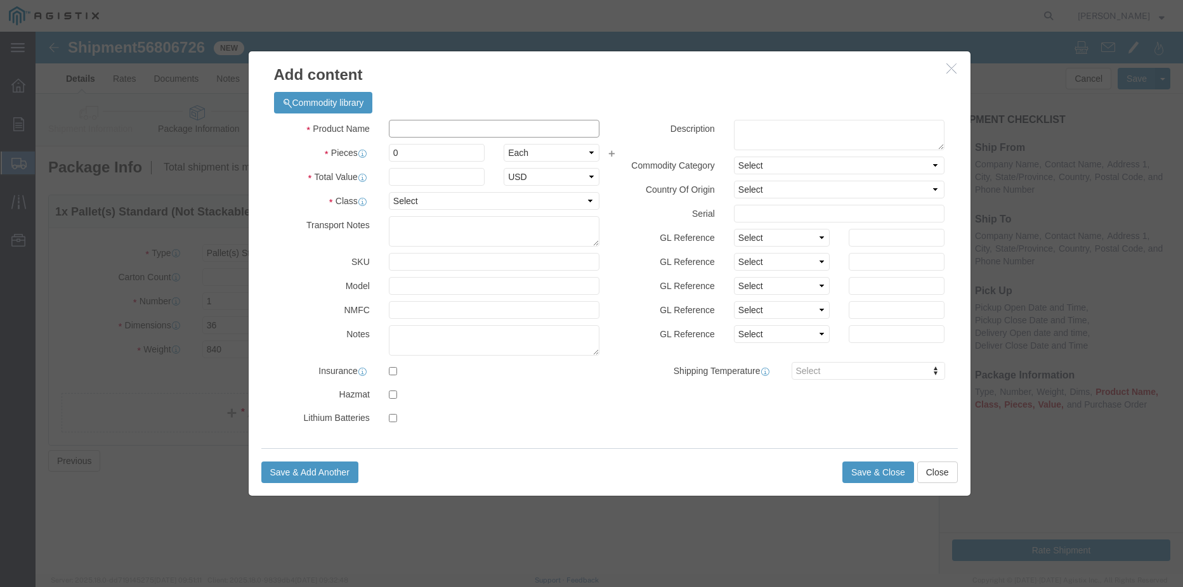
click input "text"
type input "BOLTS"
drag, startPoint x: 359, startPoint y: 121, endPoint x: 287, endPoint y: 107, distance: 73.8
click div "Pieces 0 Select Bag Barrels 100Board Feet Bottle Box Blister Pack Carats Can Ca…"
type input "54"
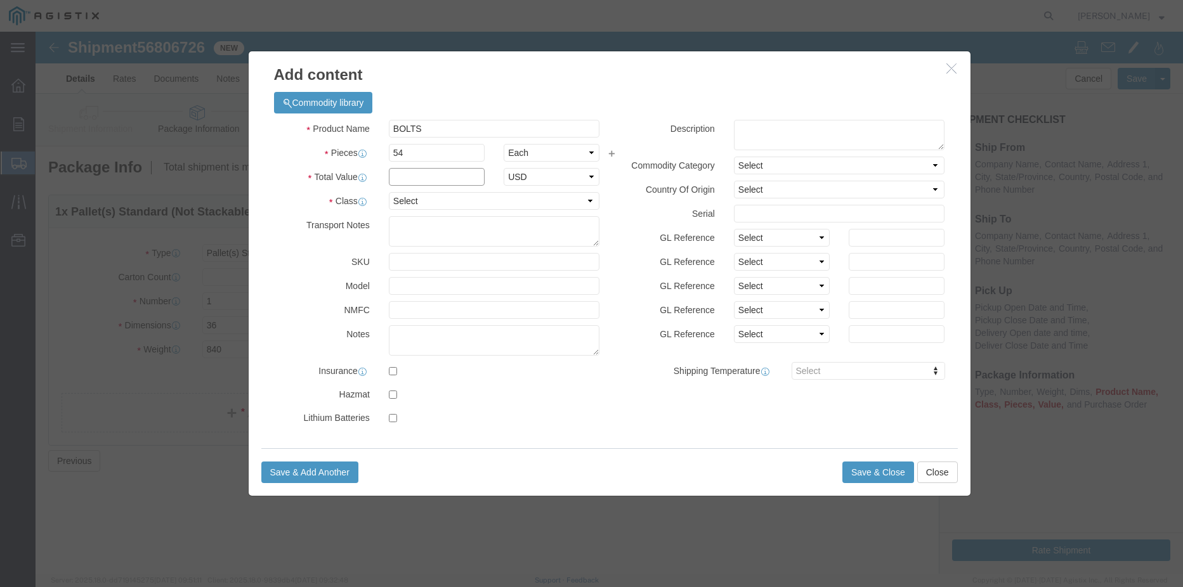
drag, startPoint x: 375, startPoint y: 147, endPoint x: 384, endPoint y: 149, distance: 9.8
click input "text"
paste input "10,046.52"
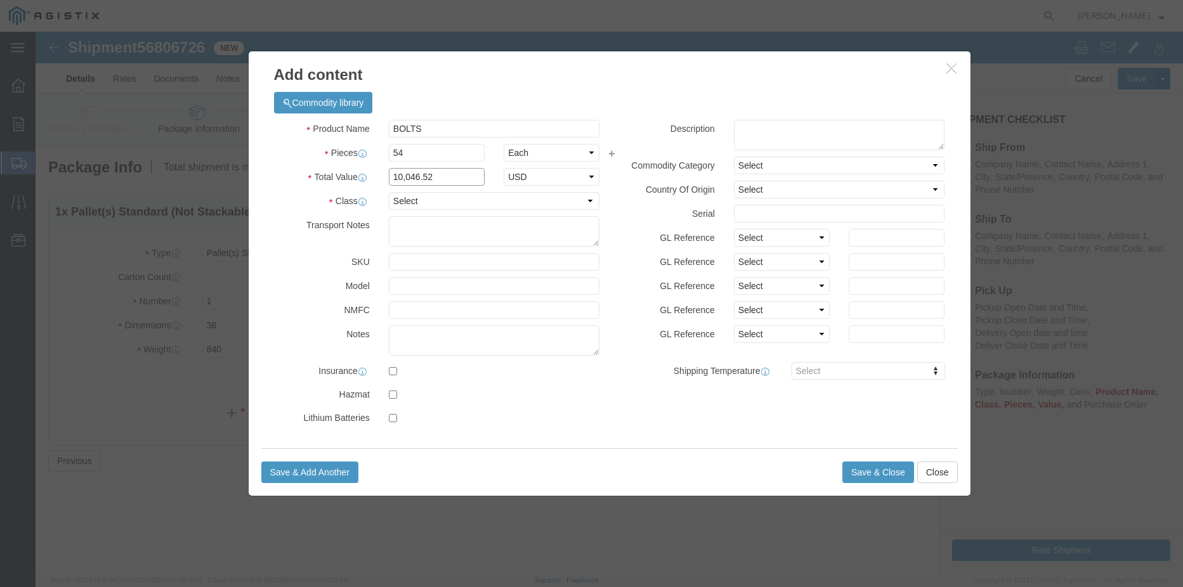
type input "10,046.52"
click select "Select 50 55 60 65 70 85 92.5 100 125 175 250 300 400"
select select "50"
click select "Select 50 55 60 65 70 85 92.5 100 125 175 250 300 400"
click button "Save & Close"
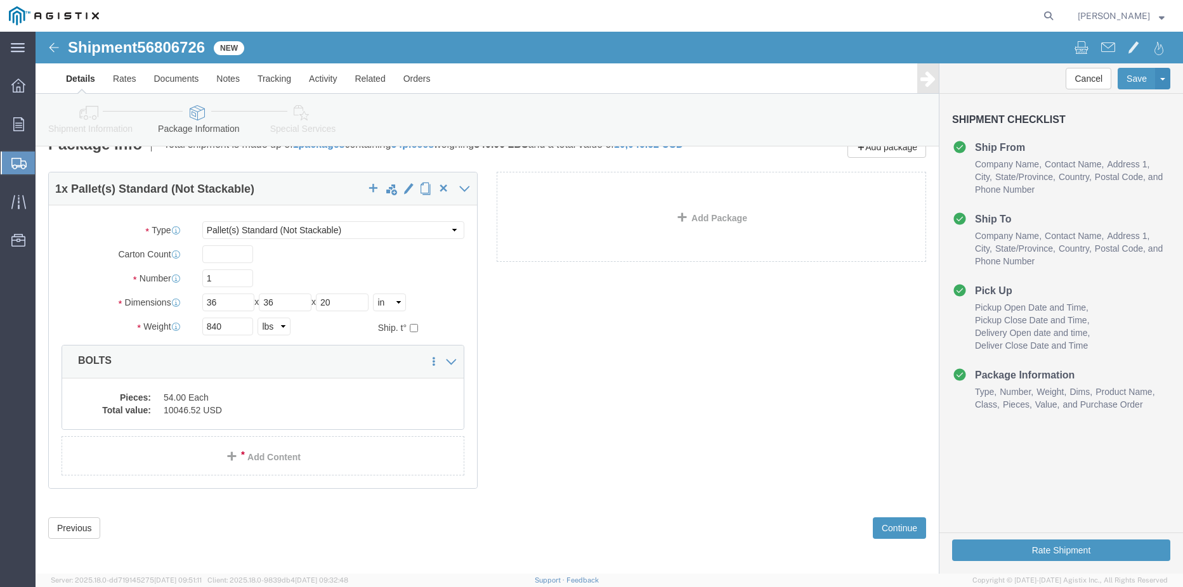
scroll to position [36, 0]
click div "1 x Pallet(s) Standard (Not Stackable) Package Type Select Bulk Bundle(s) Cardb…"
click button "Continue"
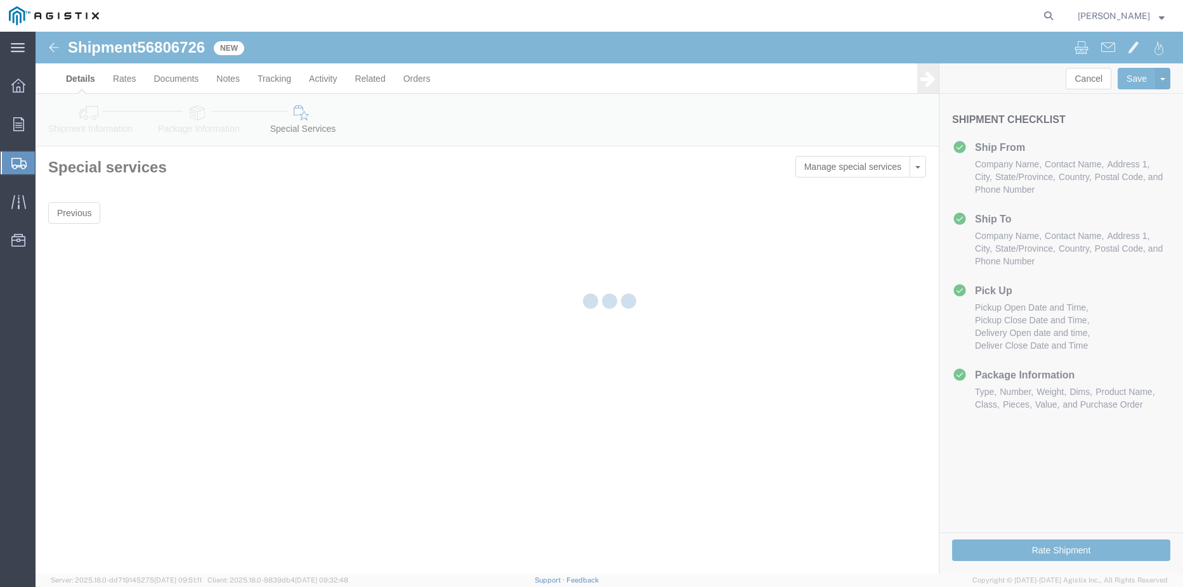
scroll to position [0, 0]
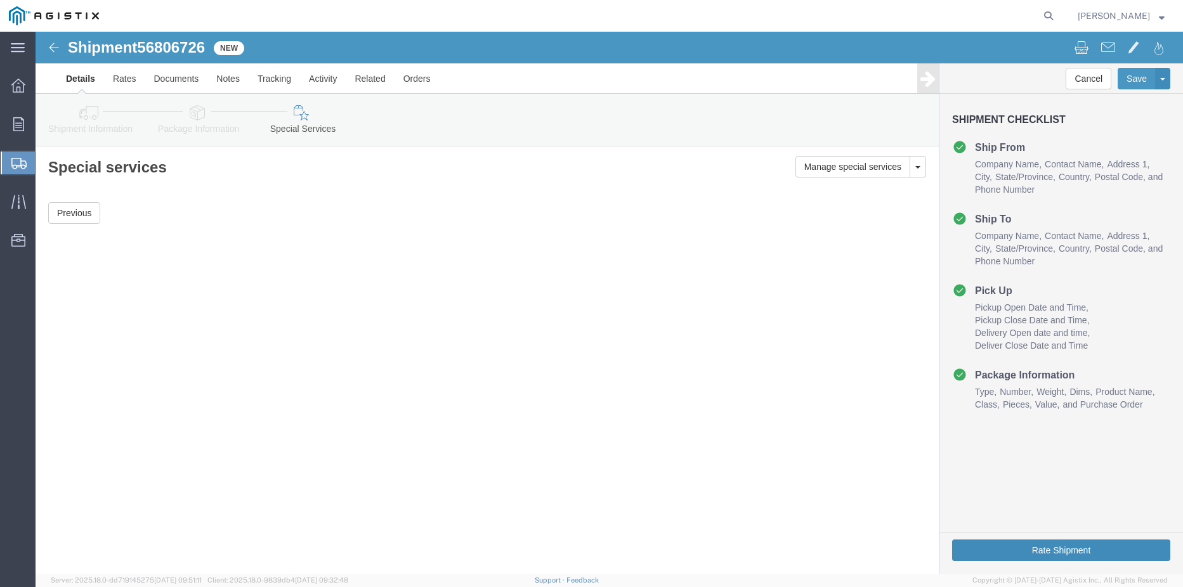
click button "Rate Shipment"
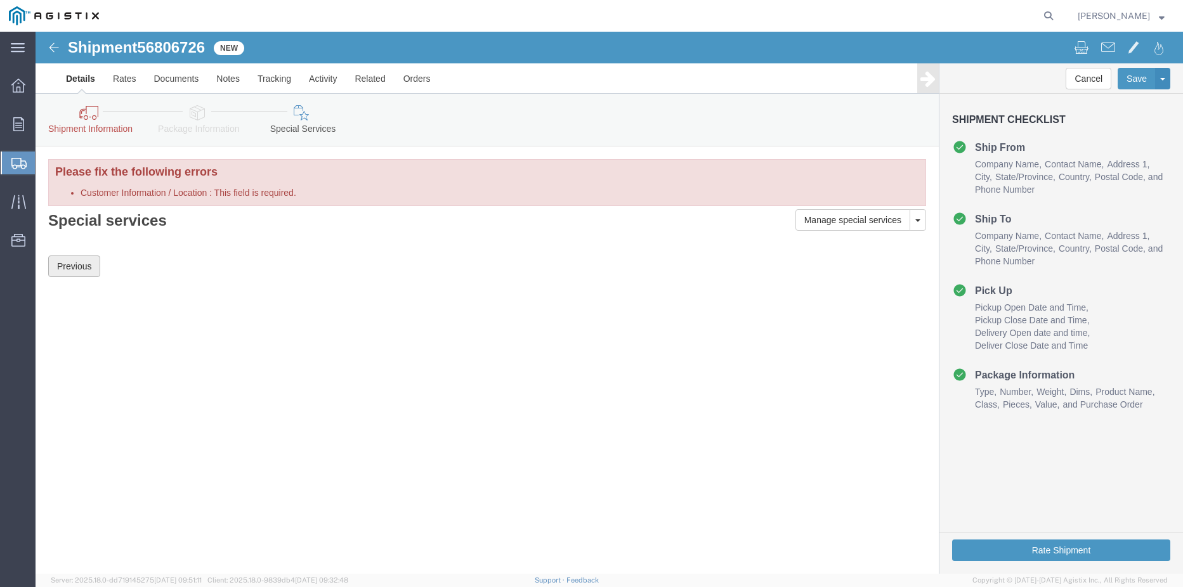
click button "Previous"
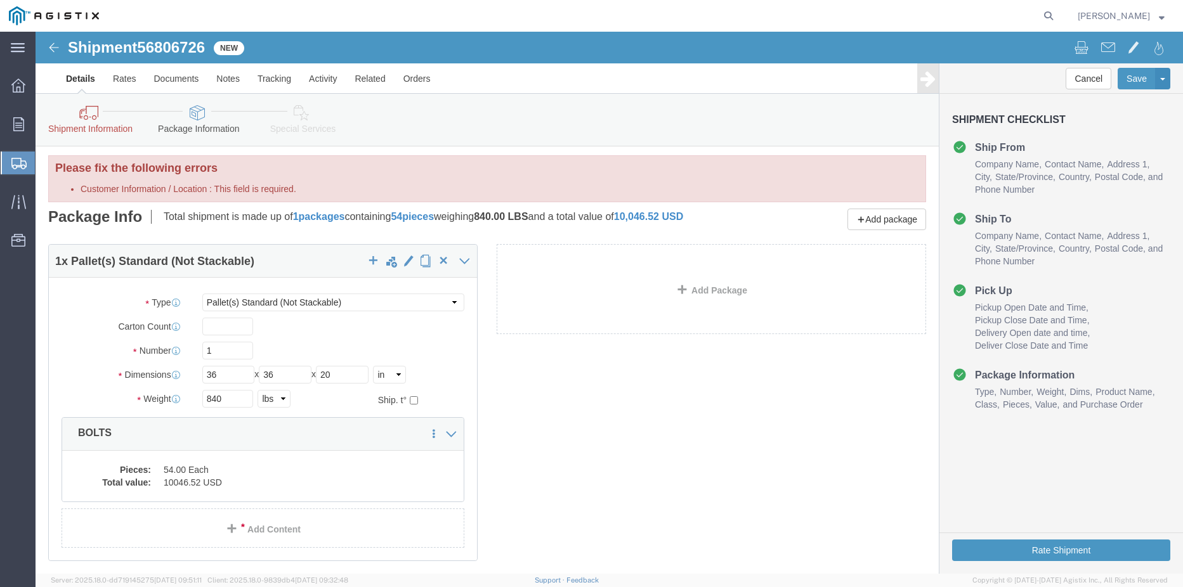
scroll to position [89, 0]
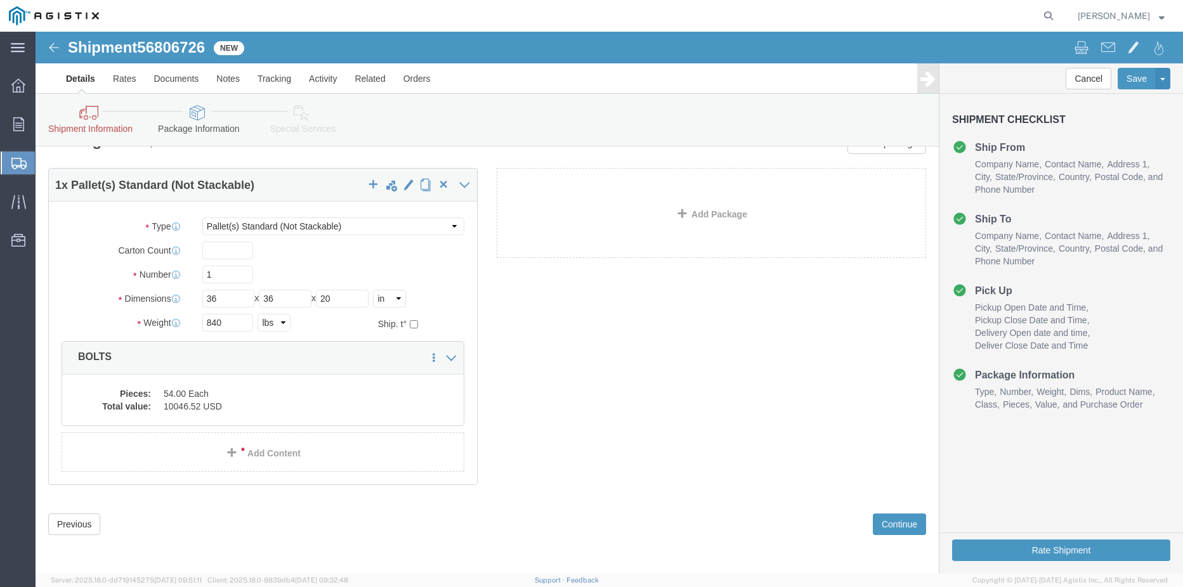
click div "Previous Continue"
click button "Previous"
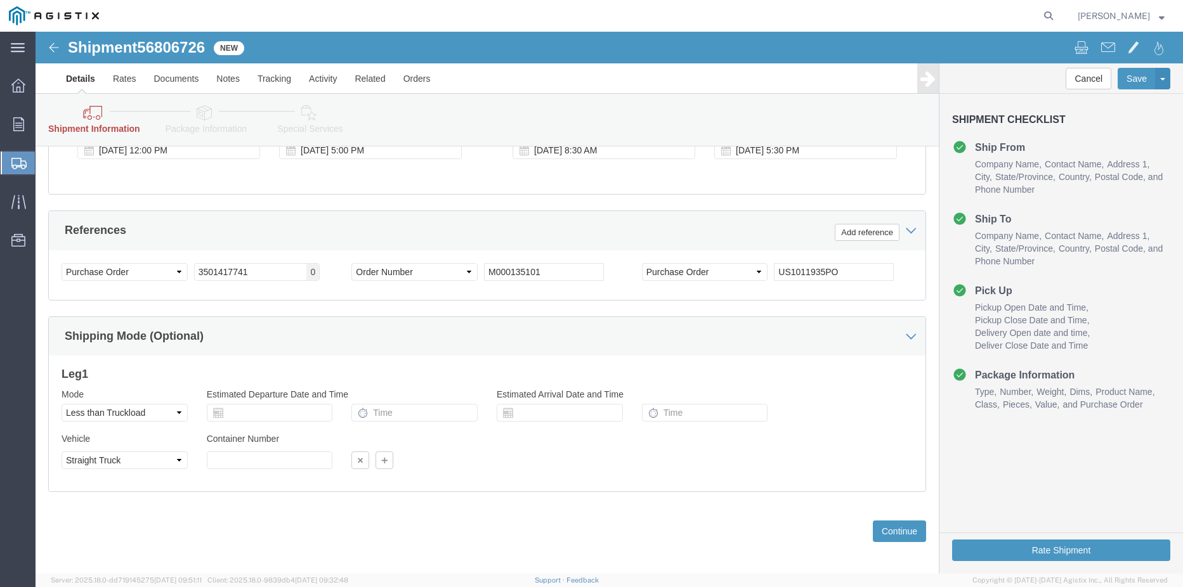
scroll to position [704, 0]
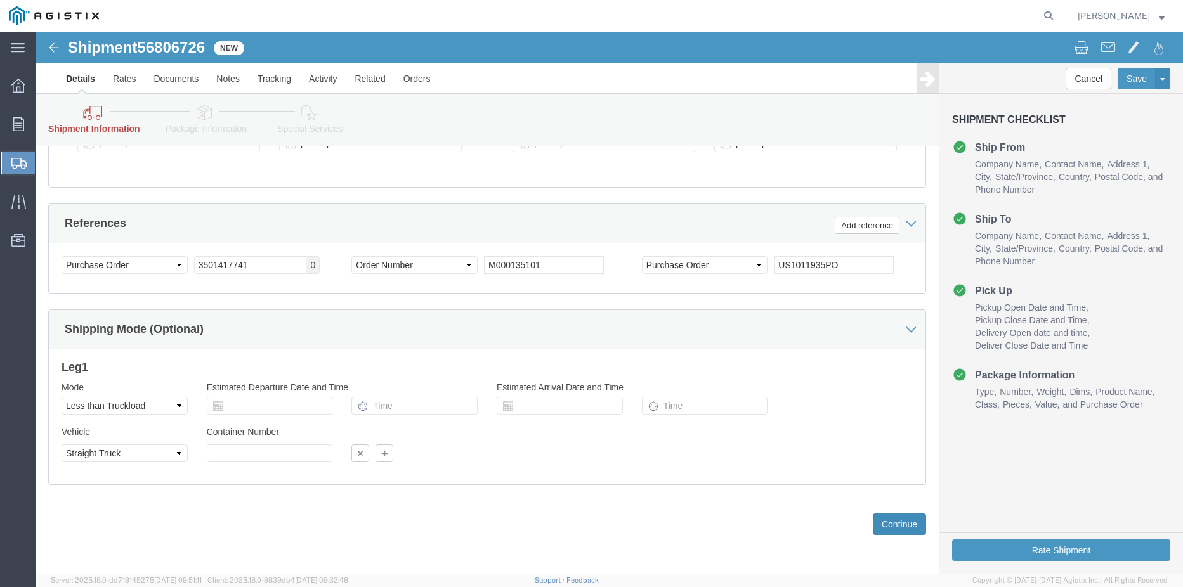
click button "Continue"
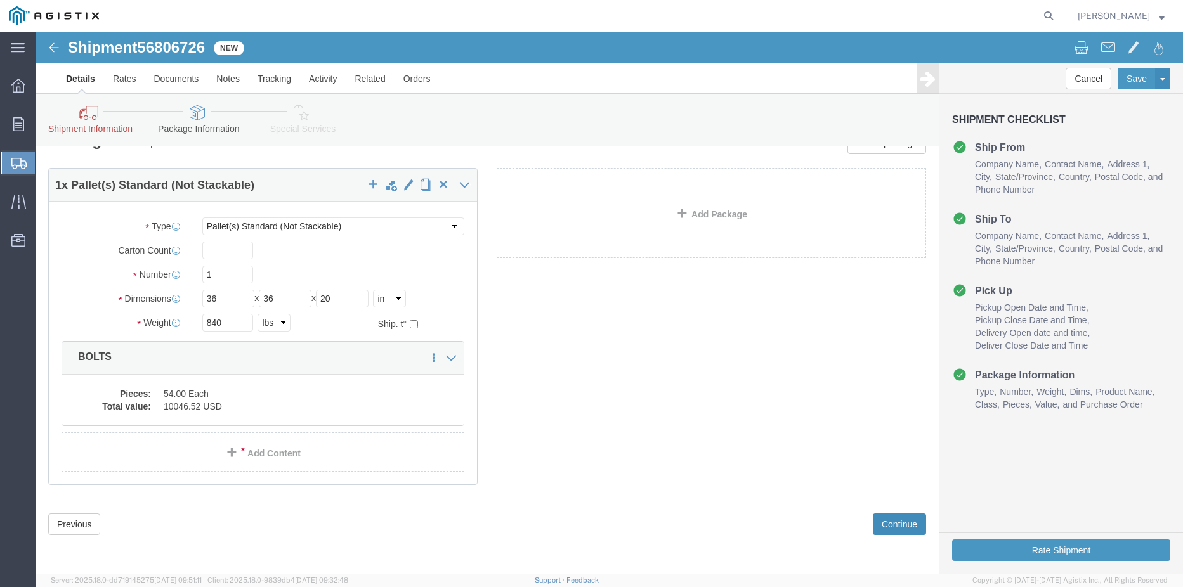
scroll to position [89, 0]
click button "Continue"
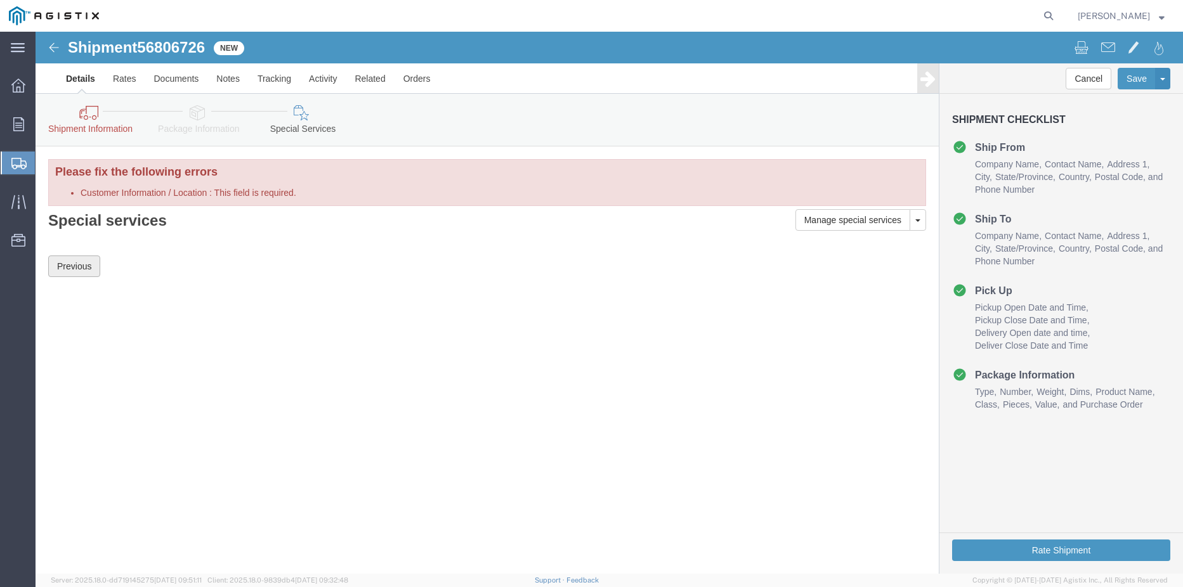
click button "Previous"
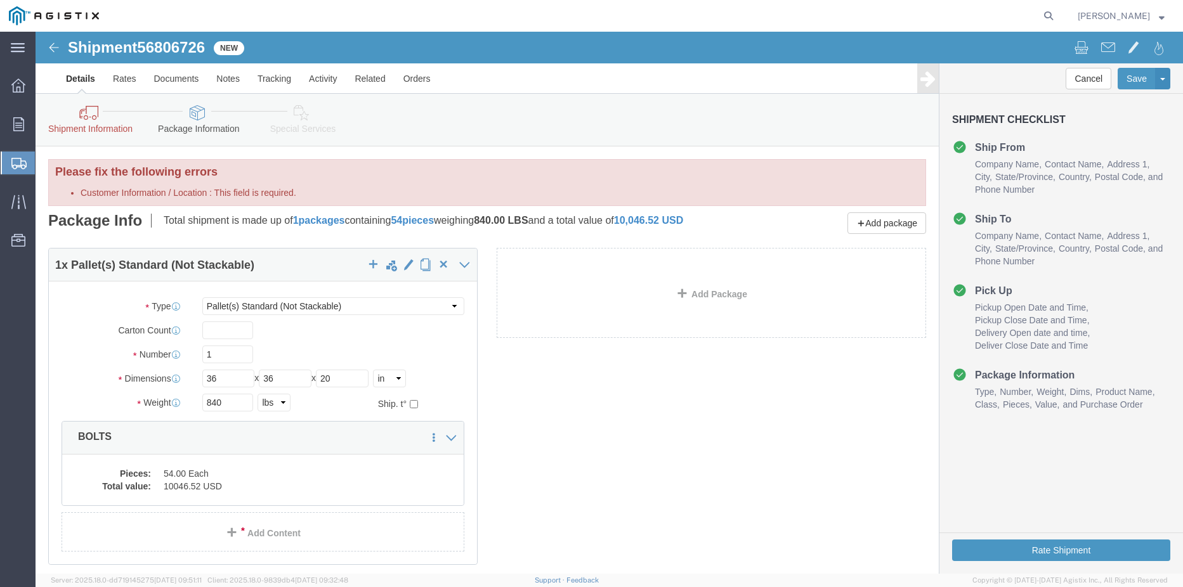
click h4 "1 x Pallet(s) Standard (Not Stackable)"
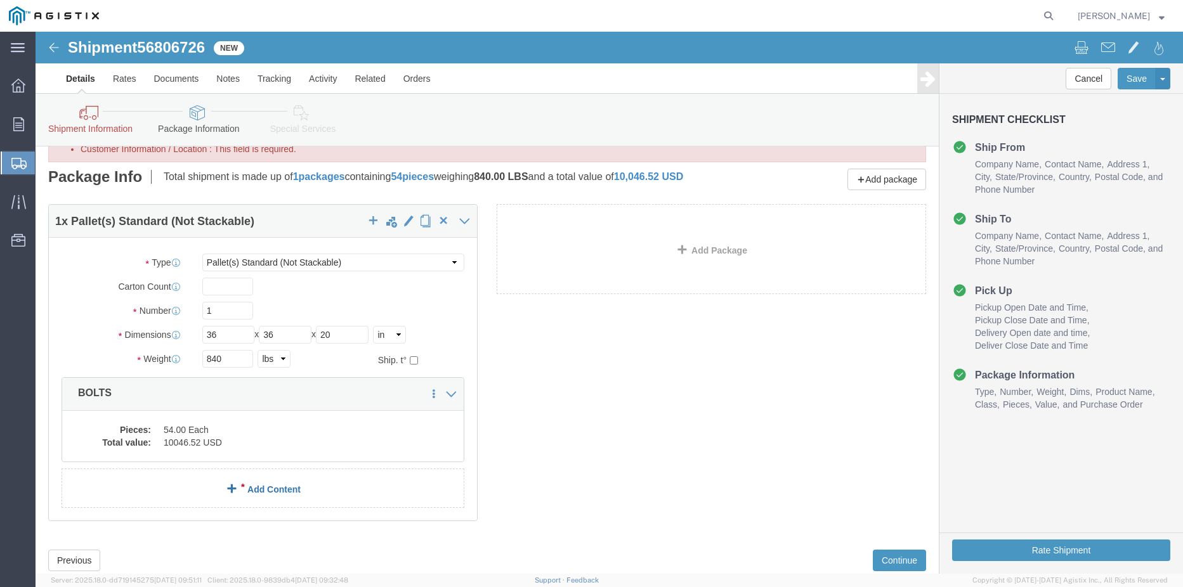
scroll to position [89, 0]
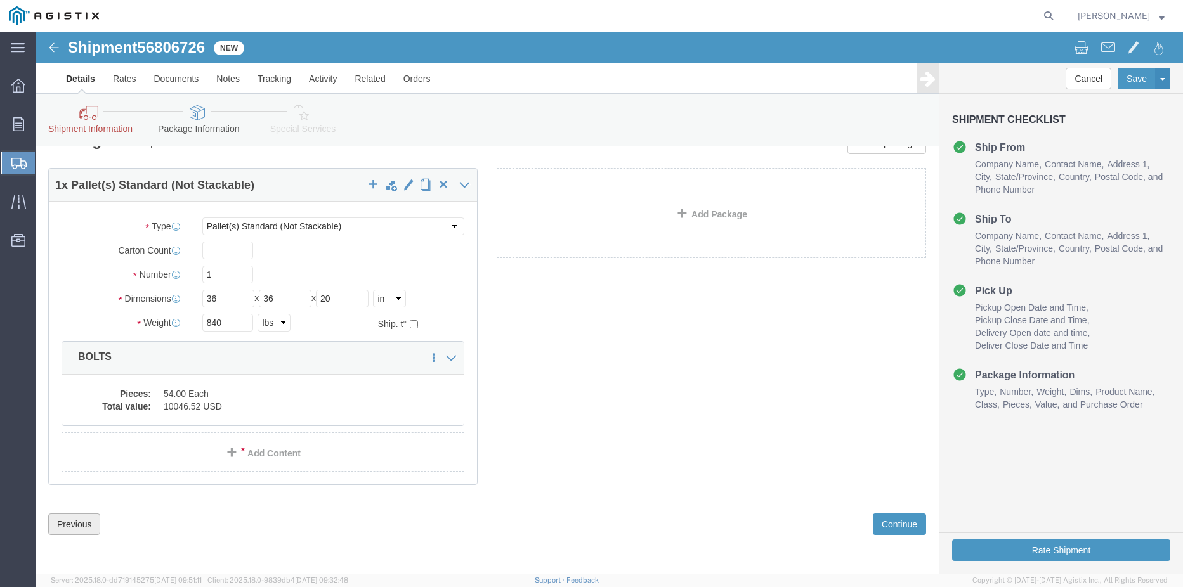
click button "Previous"
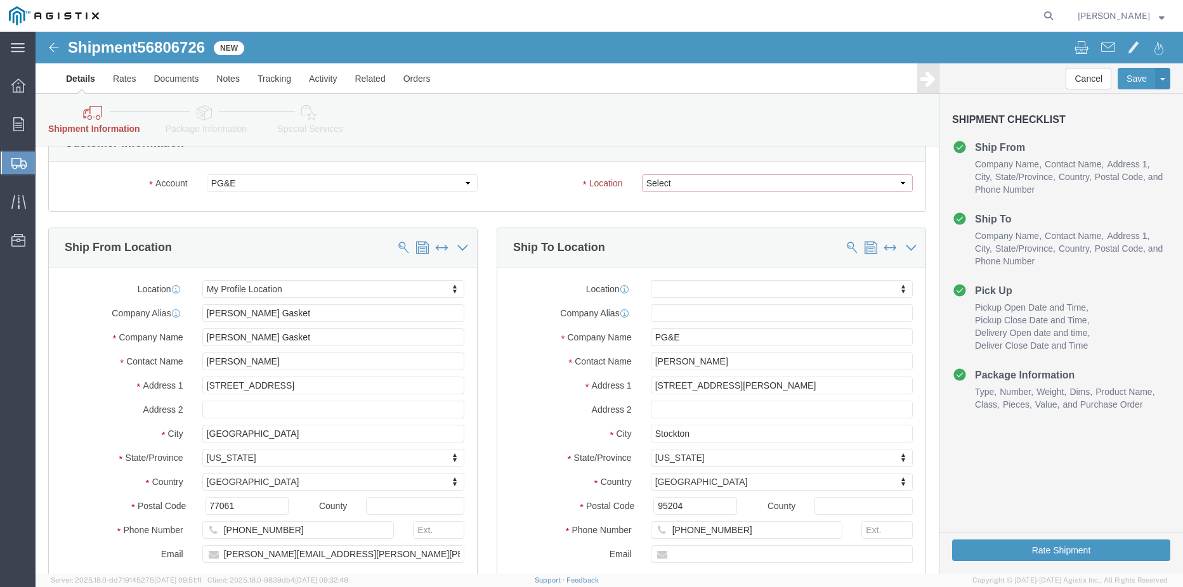
click select "Select All Others Fremont DC Fresno DC Wheatland DC"
select select "23082"
click select "Select All Others Fremont DC Fresno DC Wheatland DC"
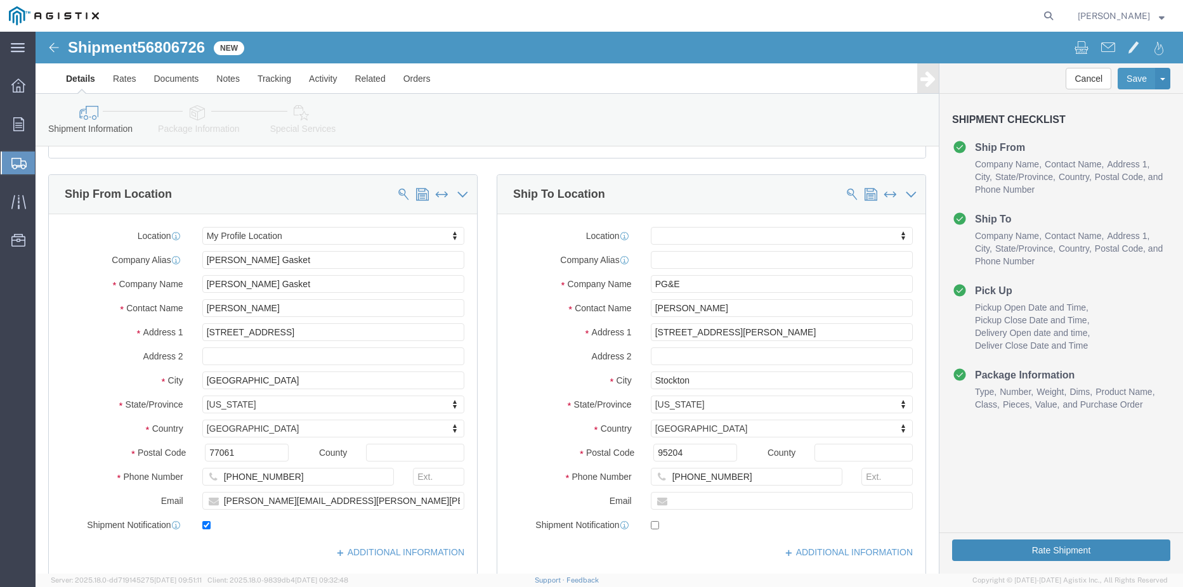
click button "Rate Shipment"
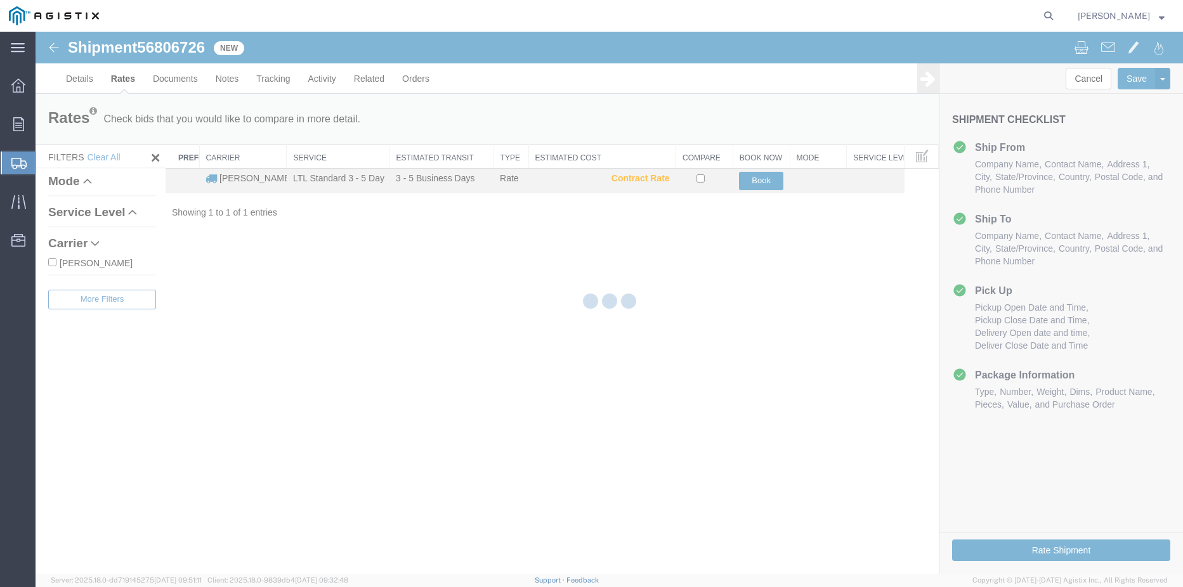
scroll to position [0, 0]
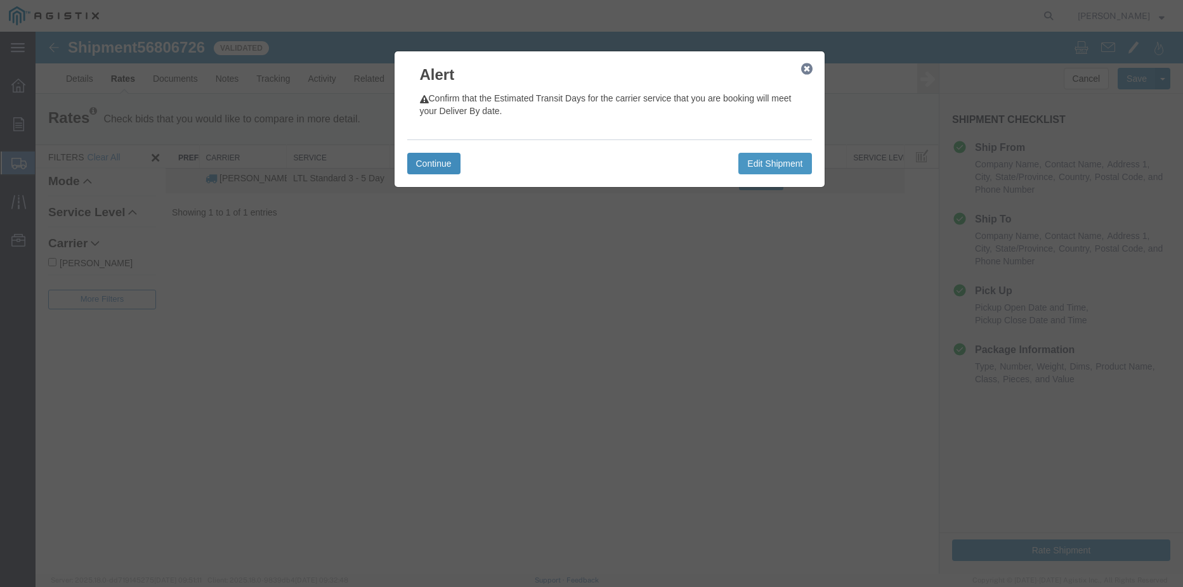
click at [434, 173] on button "Continue" at bounding box center [433, 164] width 53 height 22
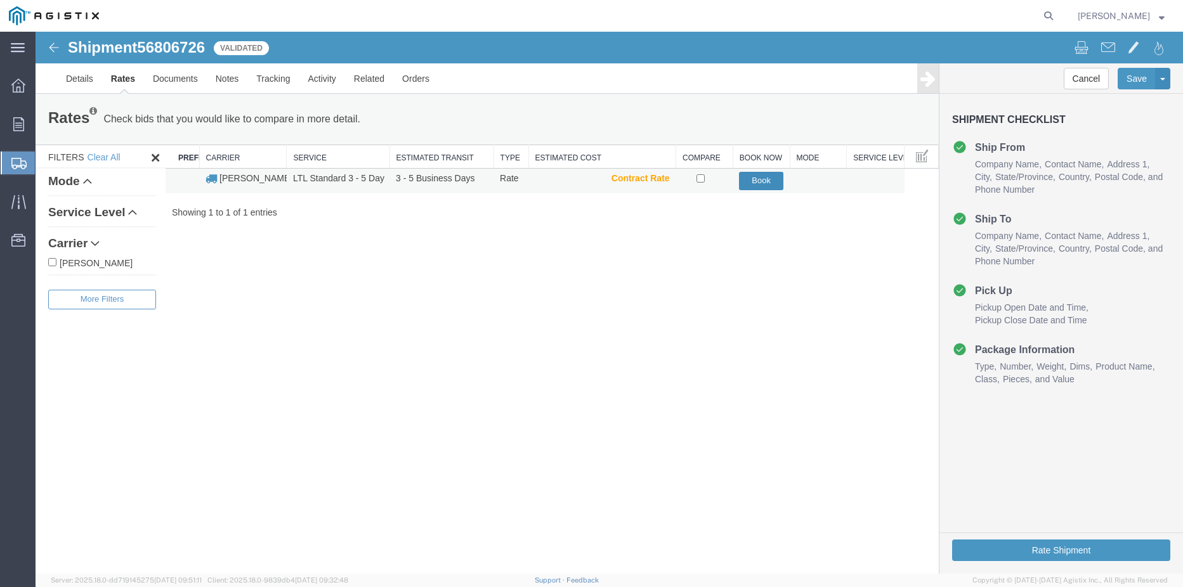
click at [753, 177] on button "Book" at bounding box center [761, 181] width 44 height 18
